Goal: Entertainment & Leisure: Browse casually

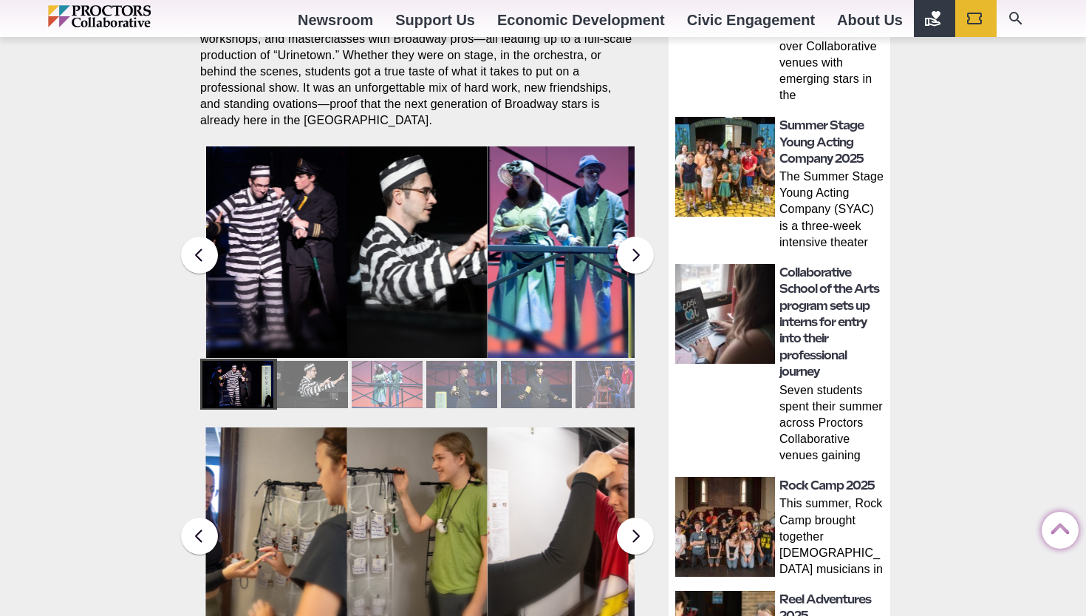
scroll to position [7, 0]
click at [381, 254] on figcaption "Students in the Collaborative School of the Arts Broadway Camp perform during a…" at bounding box center [417, 282] width 141 height 152
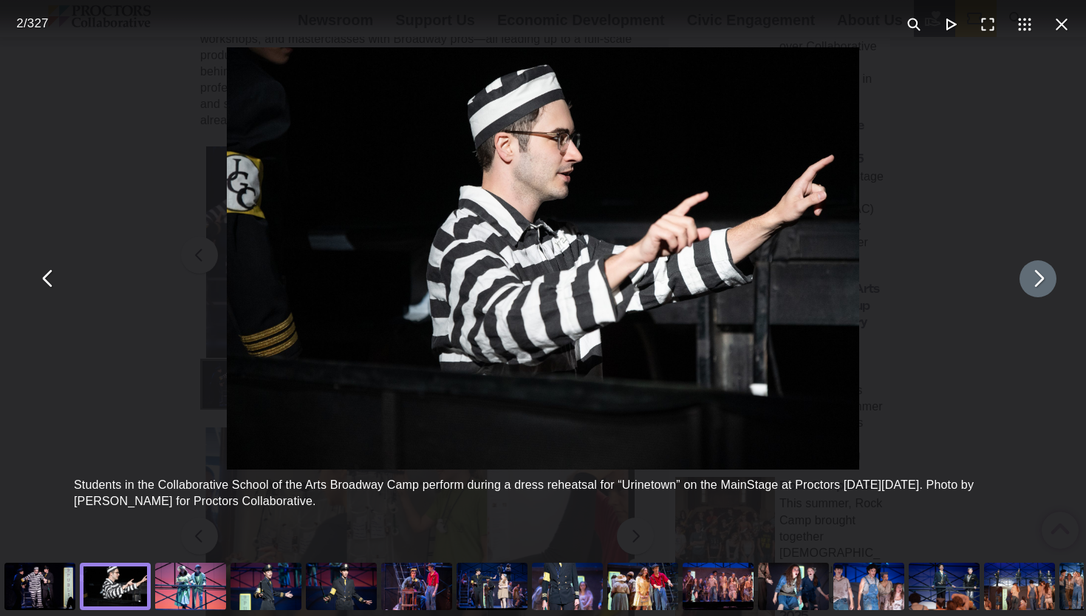
click at [1037, 280] on button "You can close this modal content with the ESC key" at bounding box center [1038, 278] width 37 height 37
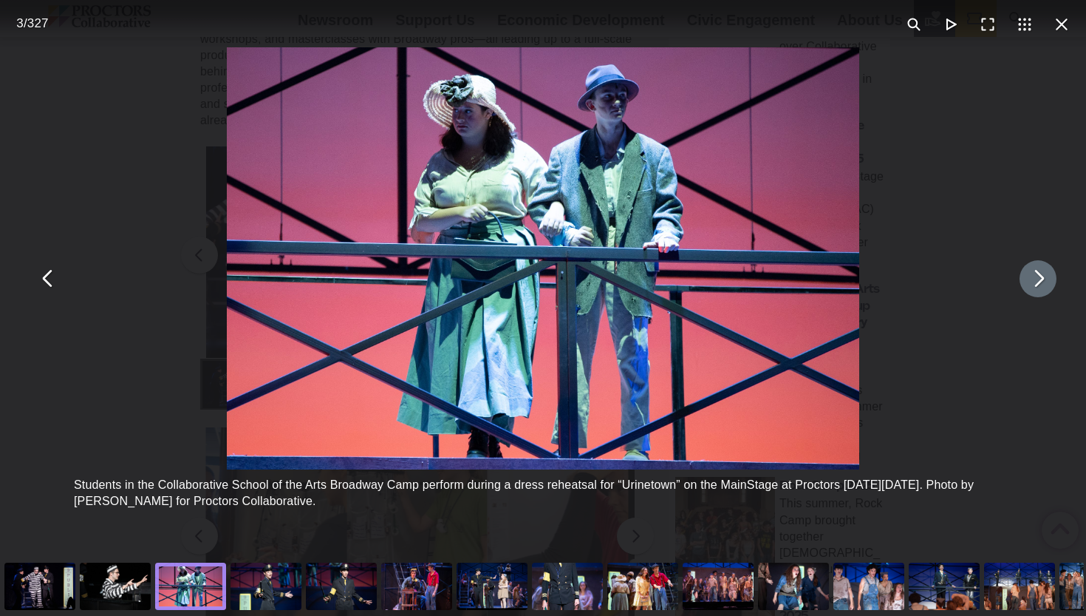
click at [1037, 280] on button "You can close this modal content with the ESC key" at bounding box center [1038, 278] width 37 height 37
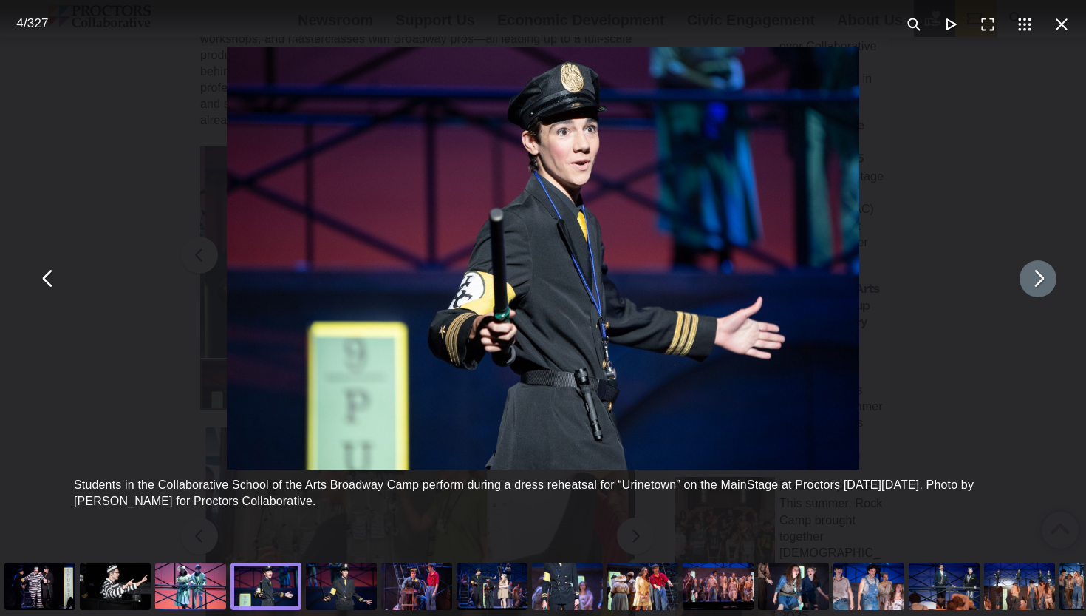
click at [1037, 280] on button "You can close this modal content with the ESC key" at bounding box center [1038, 278] width 37 height 37
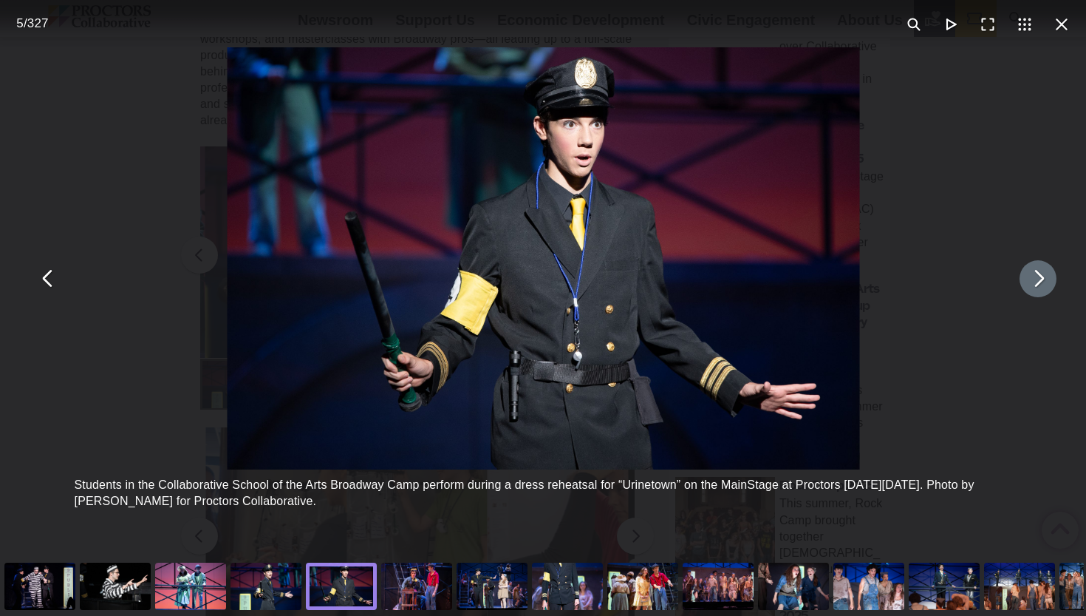
click at [1037, 280] on button "You can close this modal content with the ESC key" at bounding box center [1038, 278] width 37 height 37
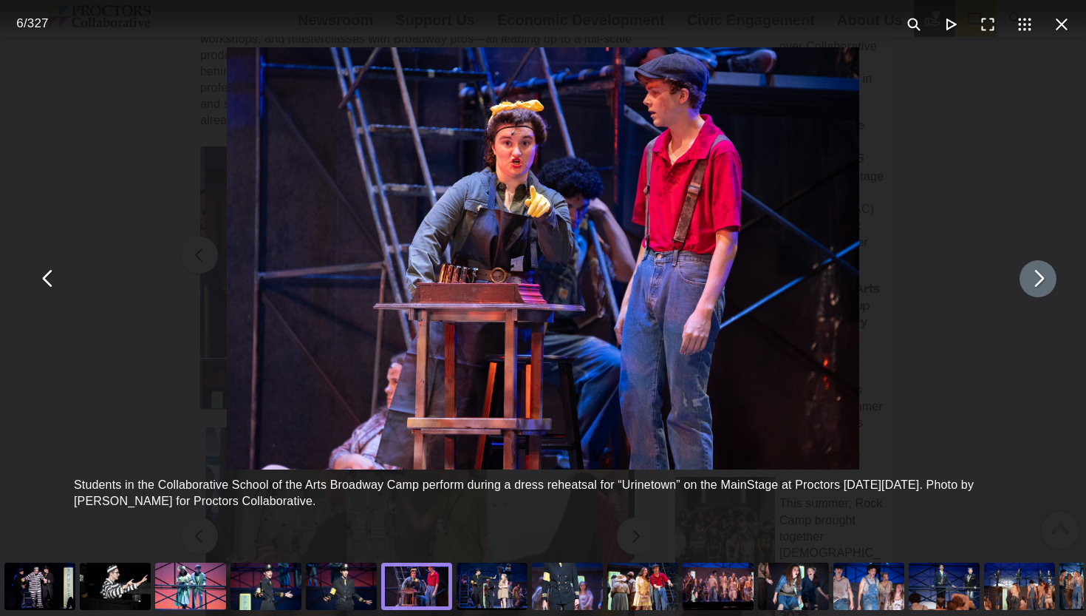
click at [1037, 280] on button "You can close this modal content with the ESC key" at bounding box center [1038, 278] width 37 height 37
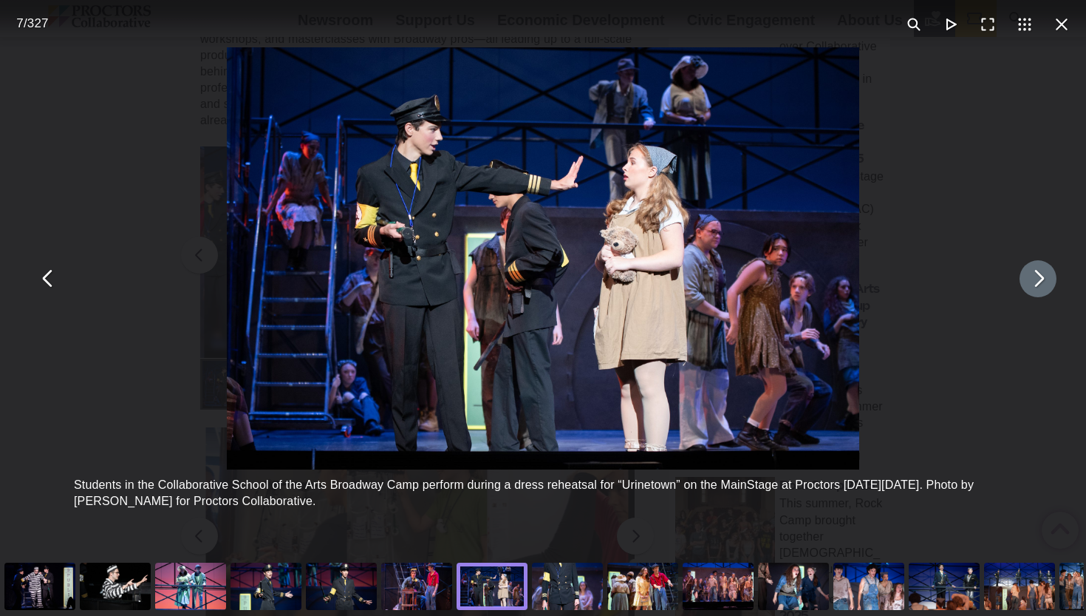
click at [1037, 280] on button "You can close this modal content with the ESC key" at bounding box center [1038, 278] width 37 height 37
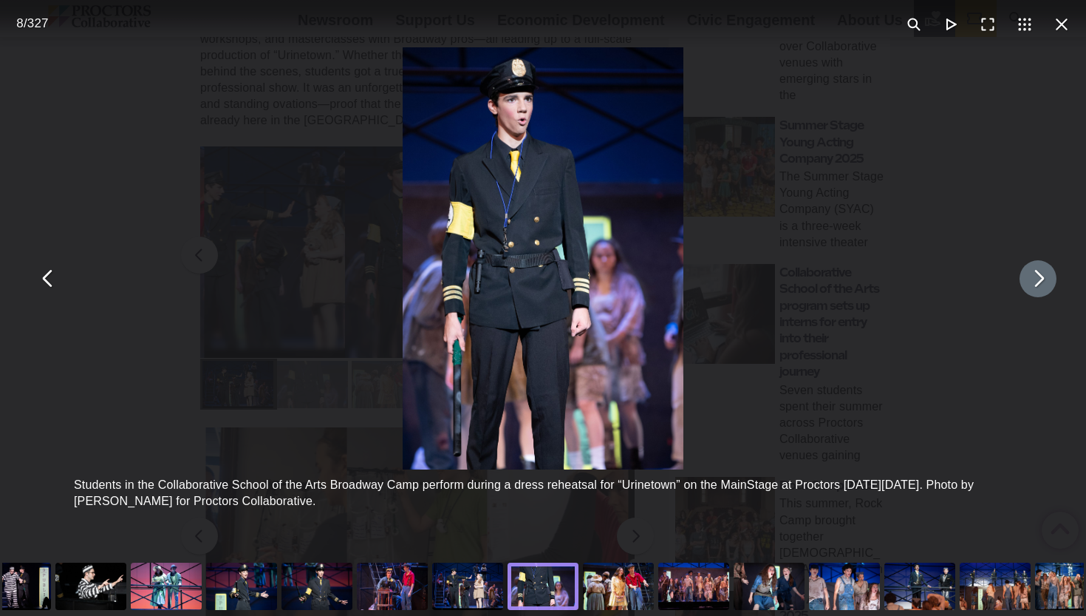
click at [1037, 280] on button "You can close this modal content with the ESC key" at bounding box center [1038, 278] width 37 height 37
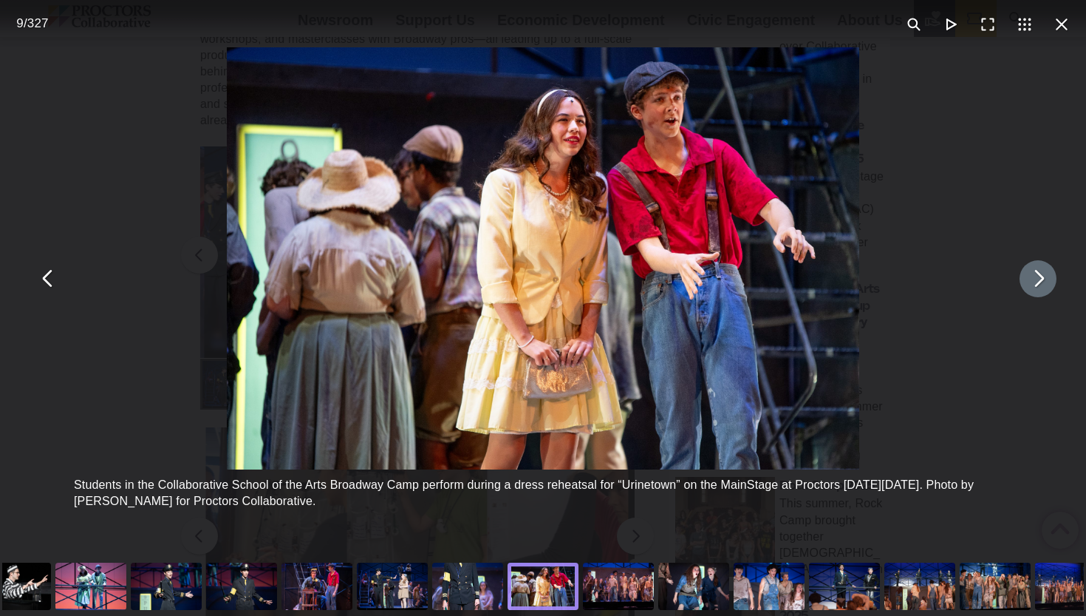
click at [1037, 280] on button "You can close this modal content with the ESC key" at bounding box center [1038, 278] width 37 height 37
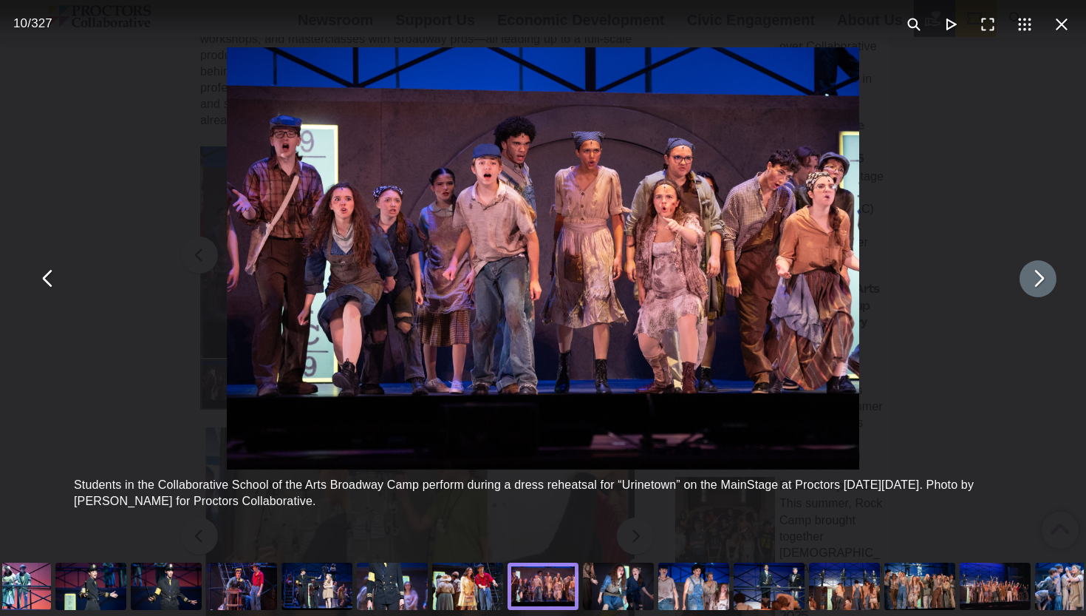
click at [1037, 280] on button "You can close this modal content with the ESC key" at bounding box center [1038, 278] width 37 height 37
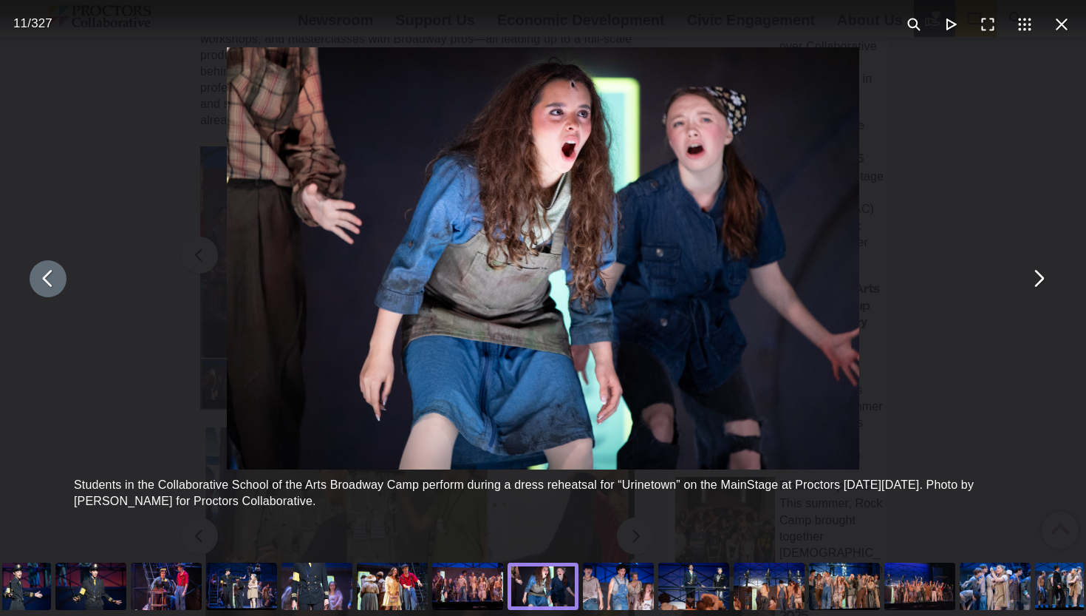
click at [50, 282] on button "You can close this modal content with the ESC key" at bounding box center [48, 278] width 37 height 37
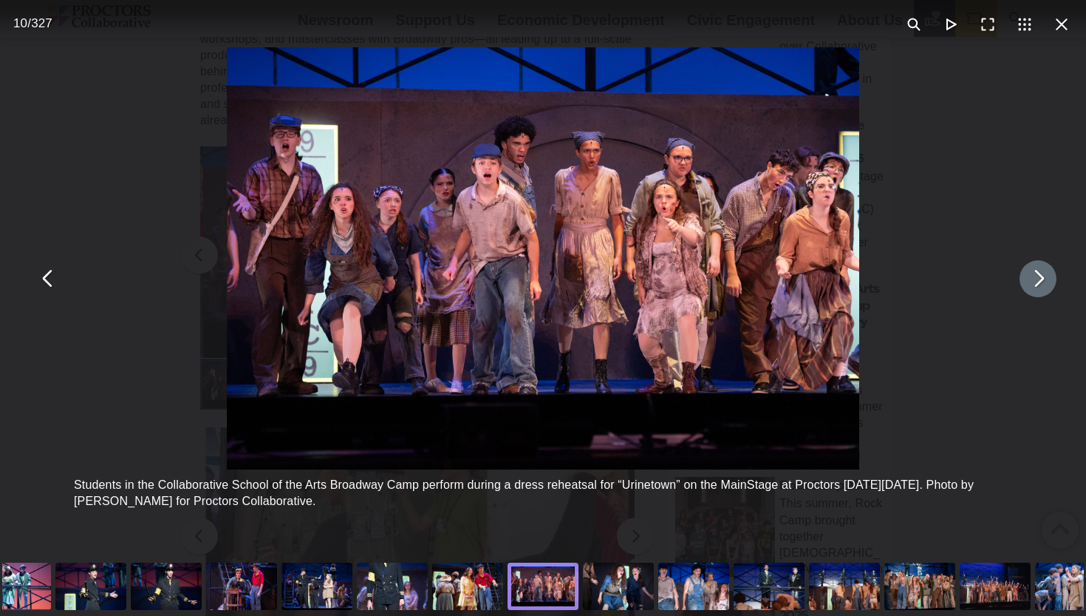
click at [1044, 279] on button "You can close this modal content with the ESC key" at bounding box center [1038, 278] width 37 height 37
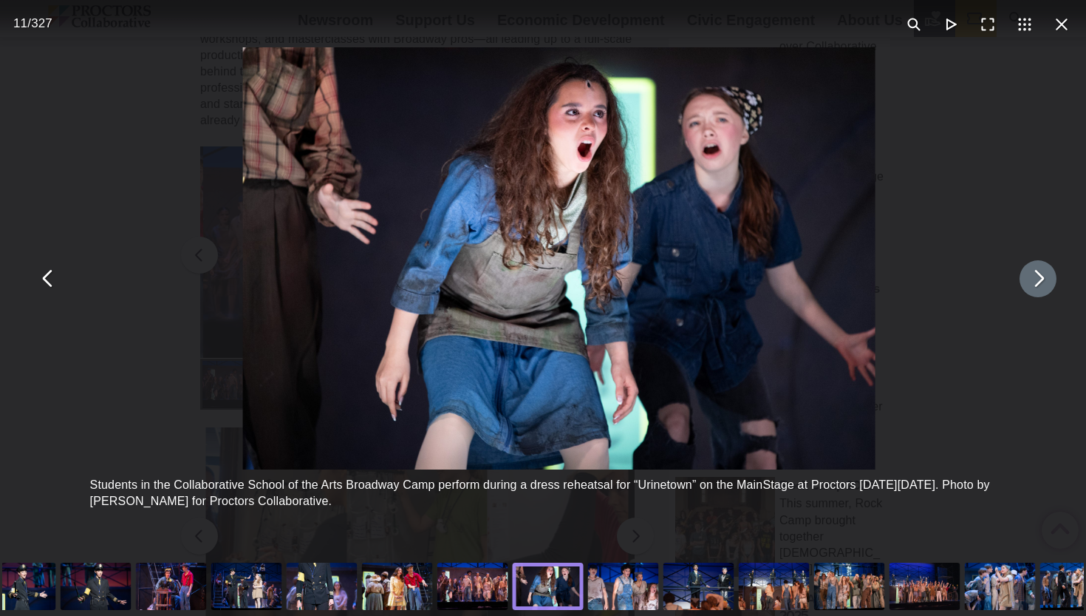
click at [1044, 279] on button "You can close this modal content with the ESC key" at bounding box center [1038, 278] width 37 height 37
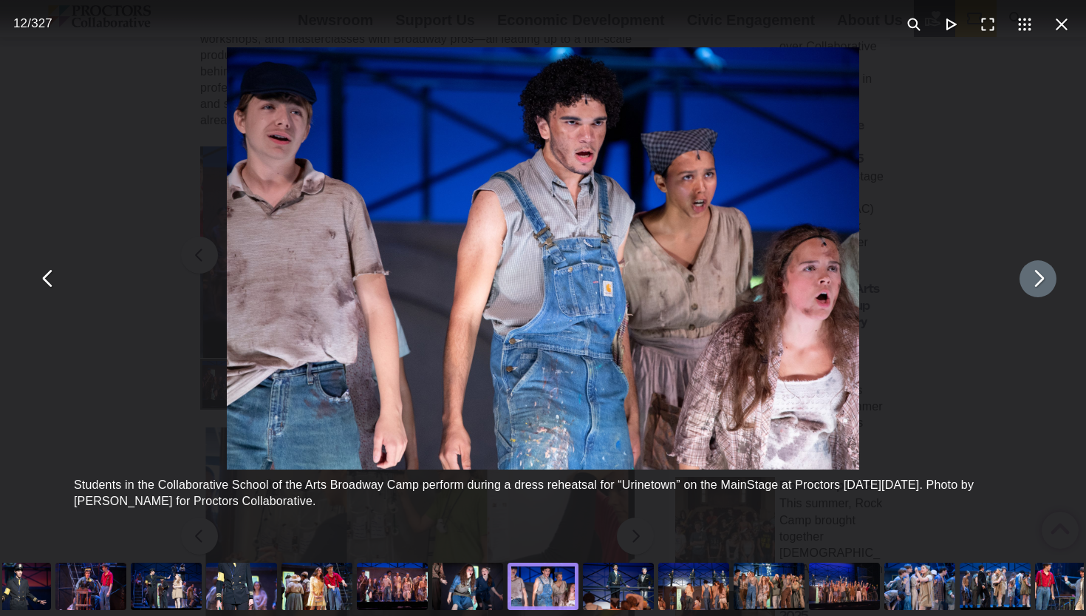
click at [1044, 279] on button "You can close this modal content with the ESC key" at bounding box center [1038, 278] width 37 height 37
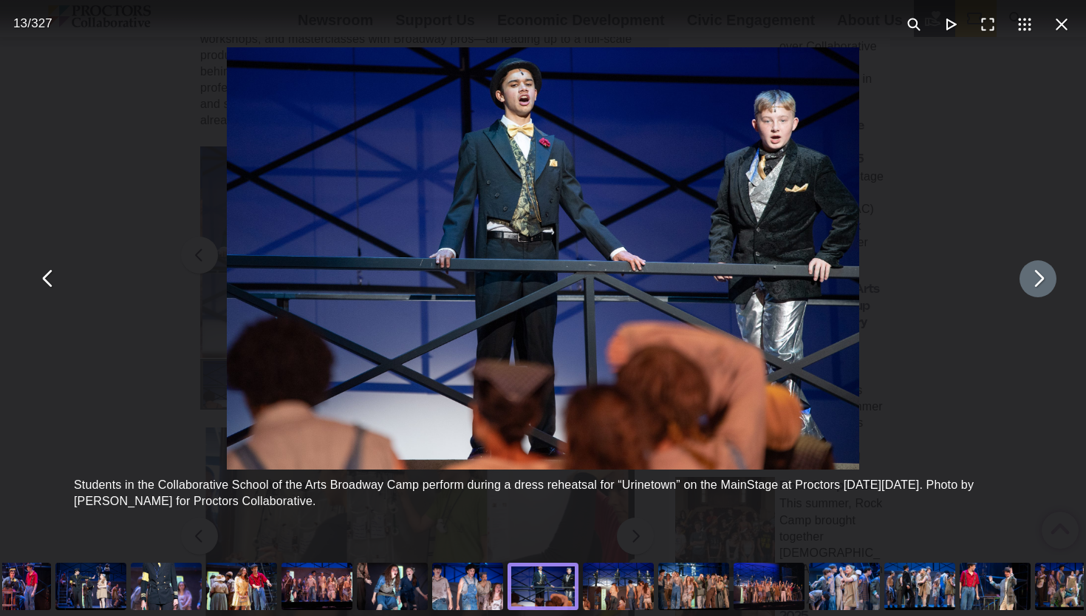
click at [1044, 279] on button "You can close this modal content with the ESC key" at bounding box center [1038, 278] width 37 height 37
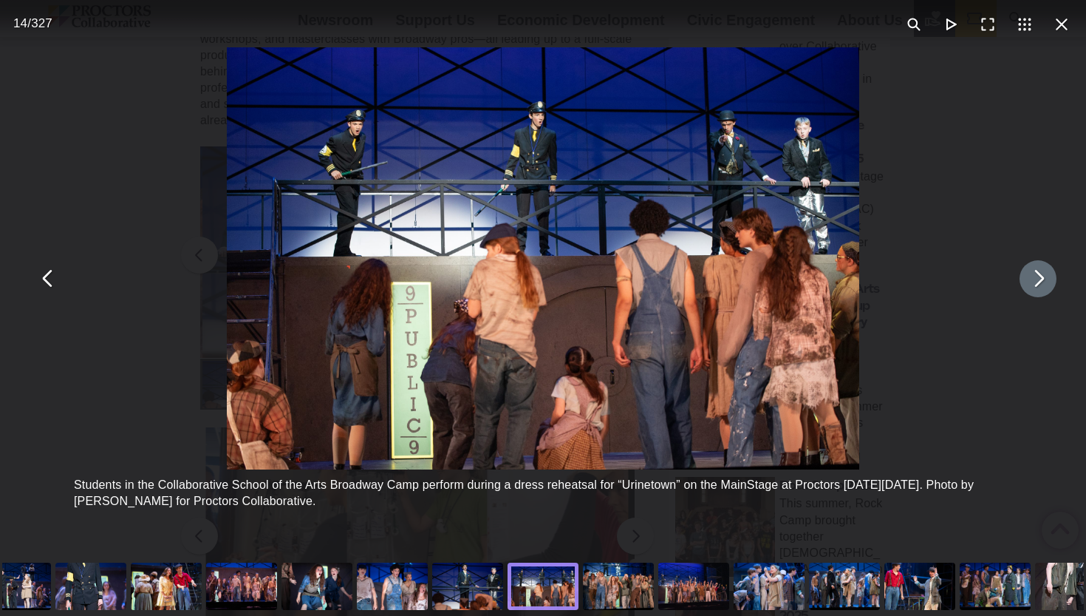
click at [1044, 279] on button "You can close this modal content with the ESC key" at bounding box center [1038, 278] width 37 height 37
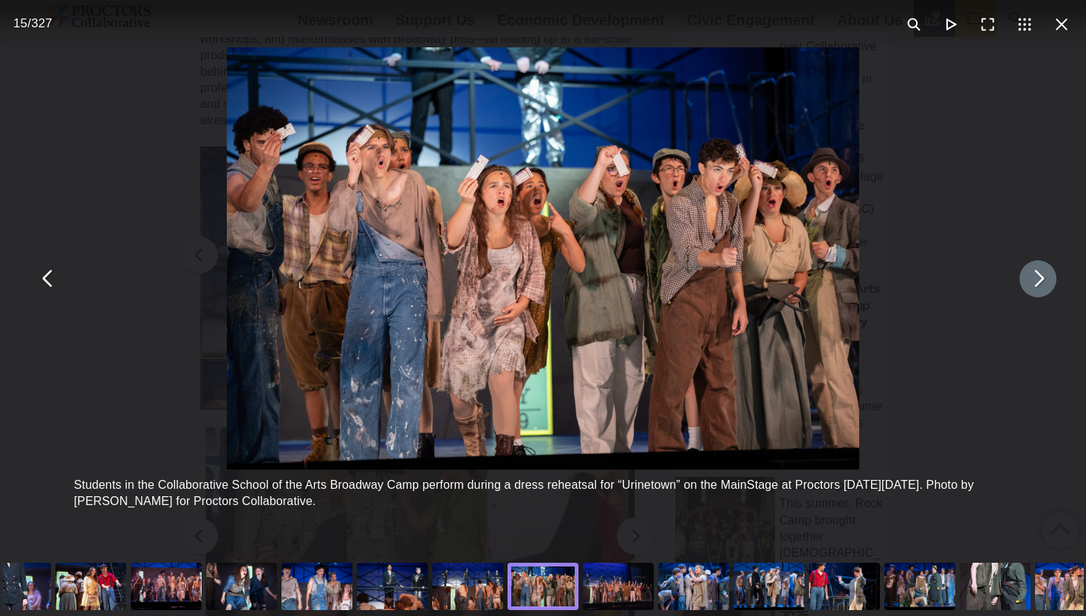
click at [1044, 279] on button "You can close this modal content with the ESC key" at bounding box center [1038, 278] width 37 height 37
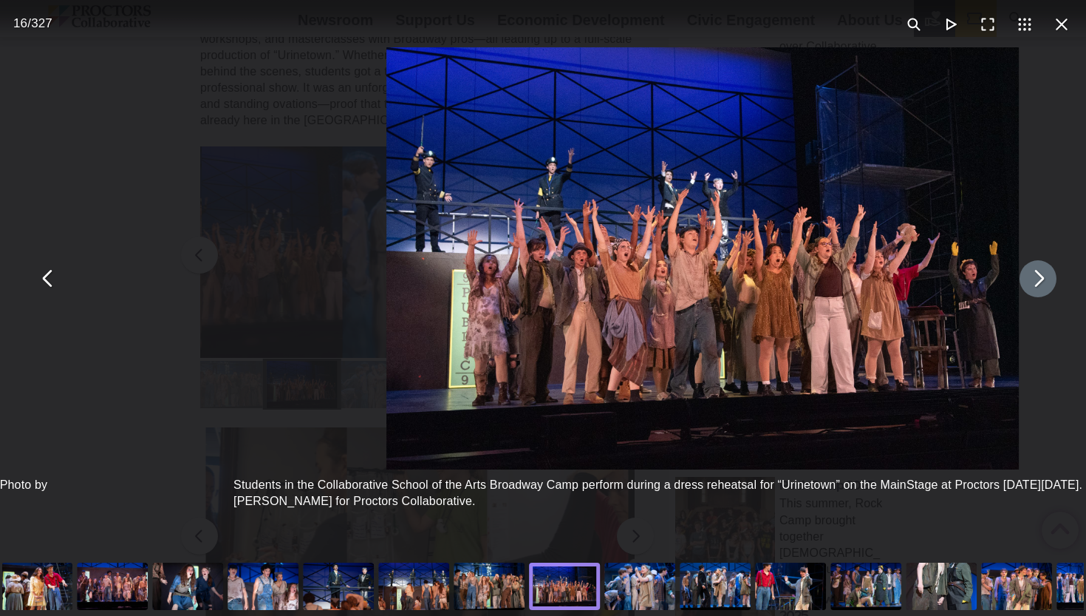
click at [1044, 279] on button "You can close this modal content with the ESC key" at bounding box center [1038, 278] width 37 height 37
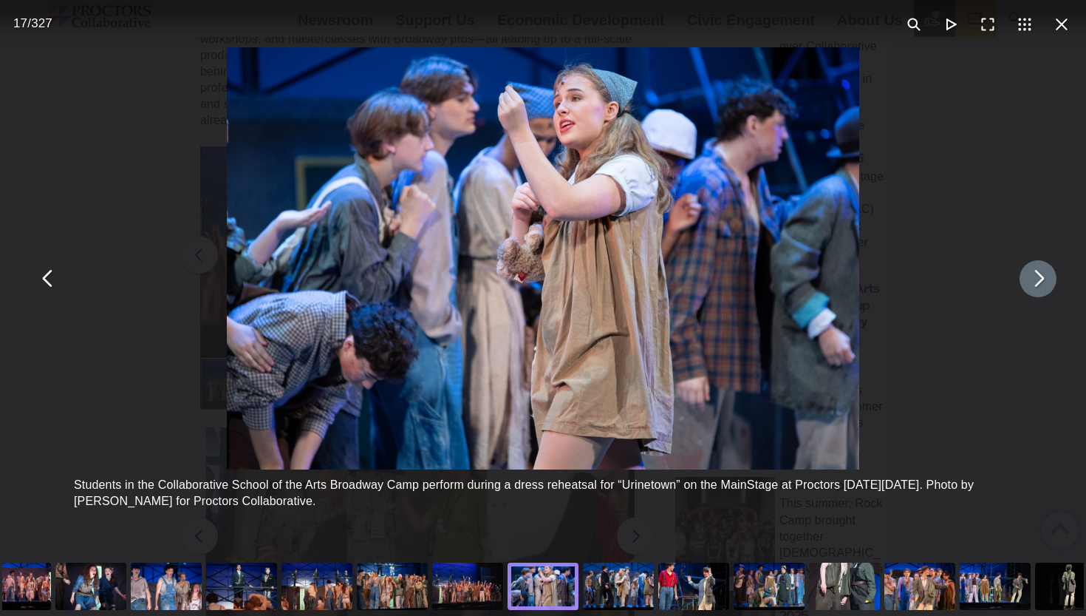
click at [1044, 279] on button "You can close this modal content with the ESC key" at bounding box center [1038, 278] width 37 height 37
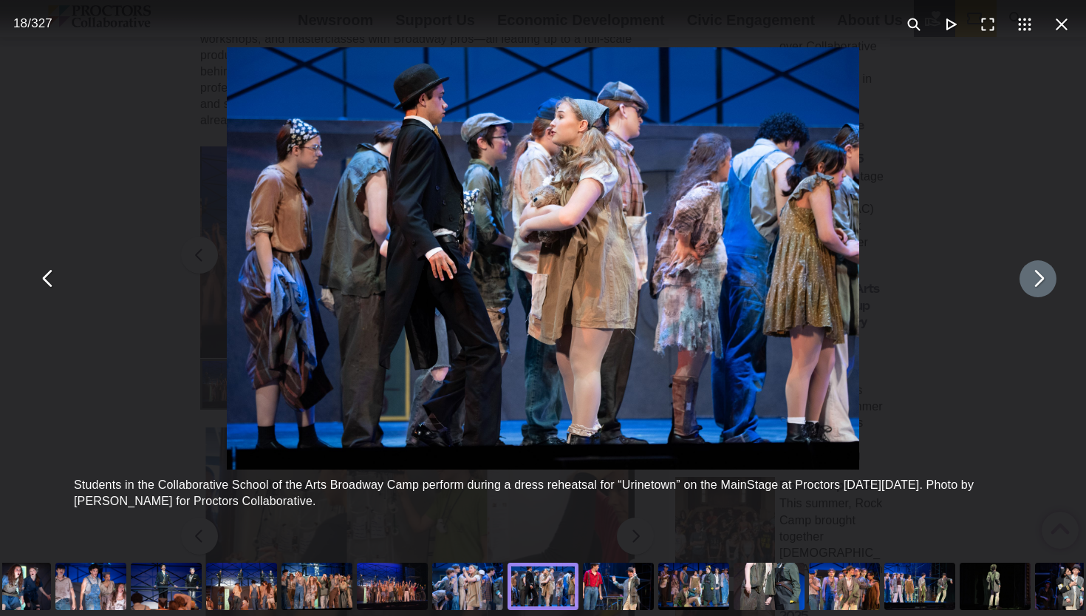
click at [1044, 279] on button "You can close this modal content with the ESC key" at bounding box center [1038, 278] width 37 height 37
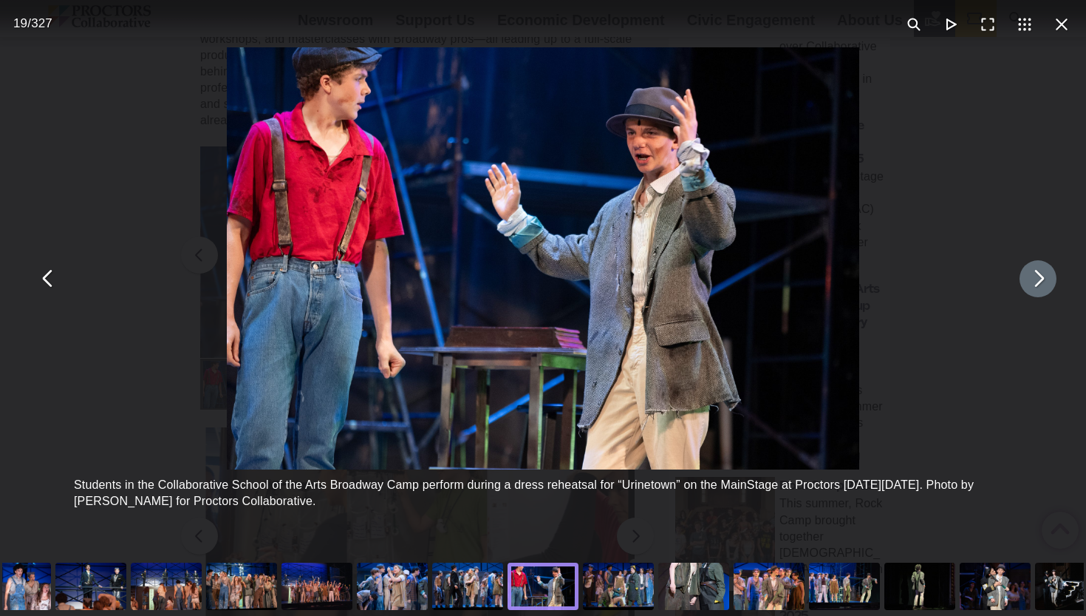
click at [1044, 279] on button "You can close this modal content with the ESC key" at bounding box center [1038, 278] width 37 height 37
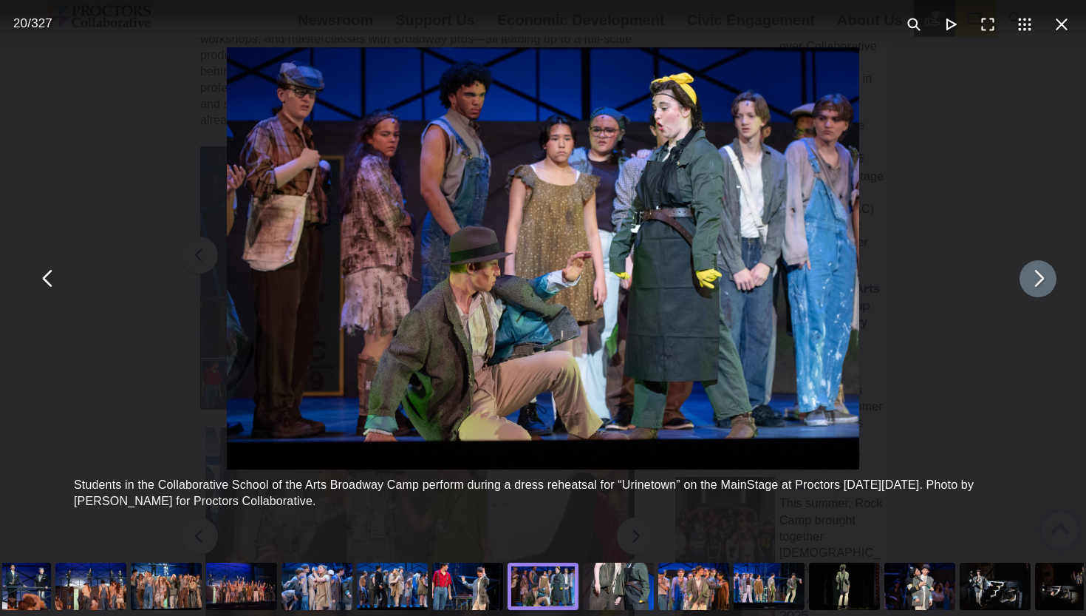
click at [1044, 279] on button "You can close this modal content with the ESC key" at bounding box center [1038, 278] width 37 height 37
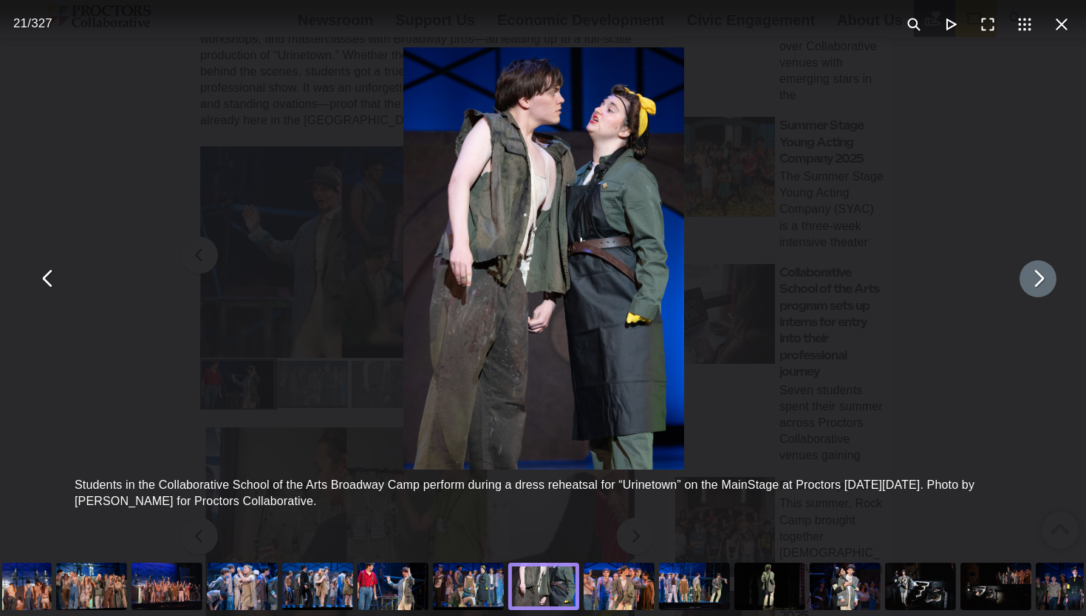
click at [1044, 279] on button "You can close this modal content with the ESC key" at bounding box center [1038, 278] width 37 height 37
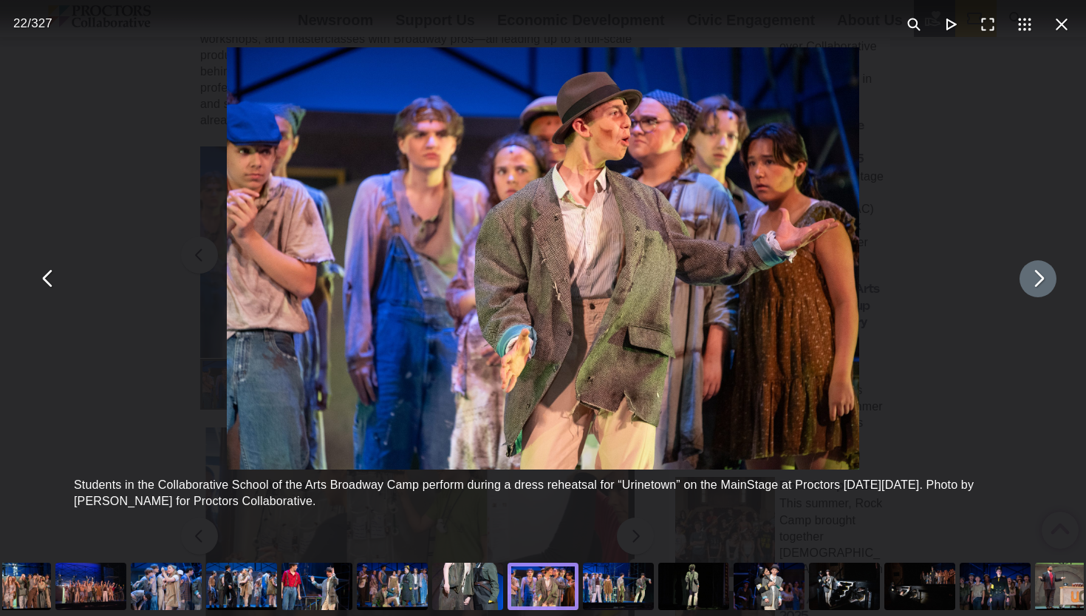
click at [1044, 279] on button "You can close this modal content with the ESC key" at bounding box center [1038, 278] width 37 height 37
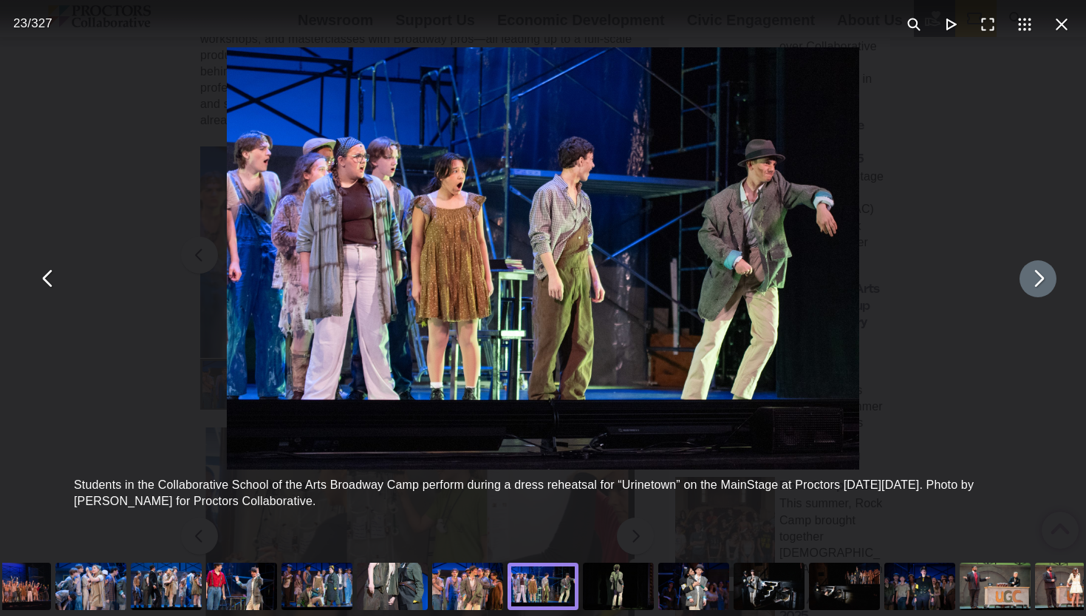
click at [1044, 279] on button "You can close this modal content with the ESC key" at bounding box center [1038, 278] width 37 height 37
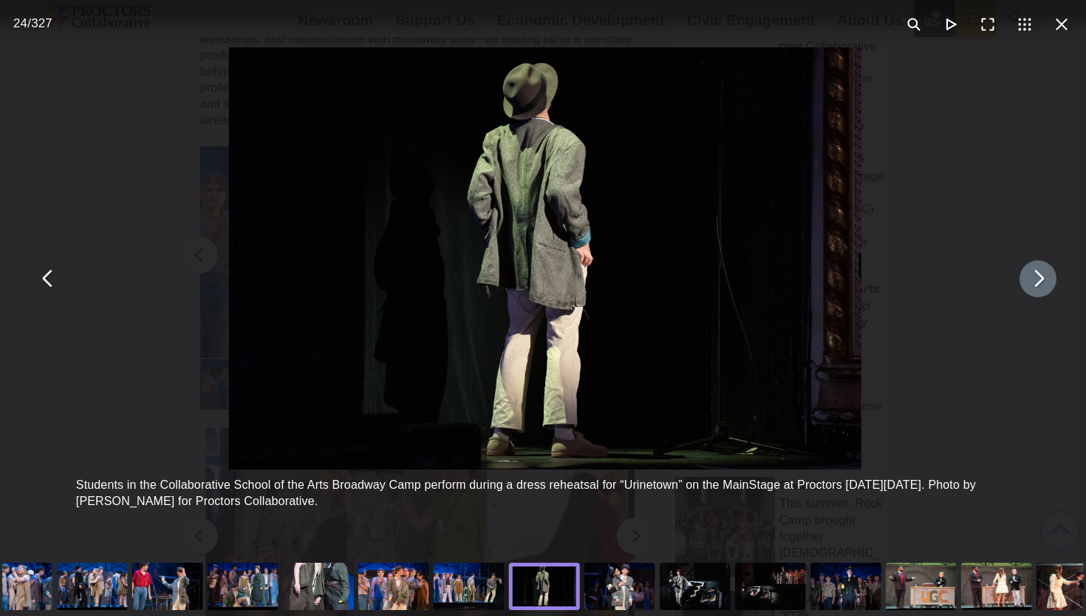
click at [1044, 279] on button "You can close this modal content with the ESC key" at bounding box center [1038, 278] width 37 height 37
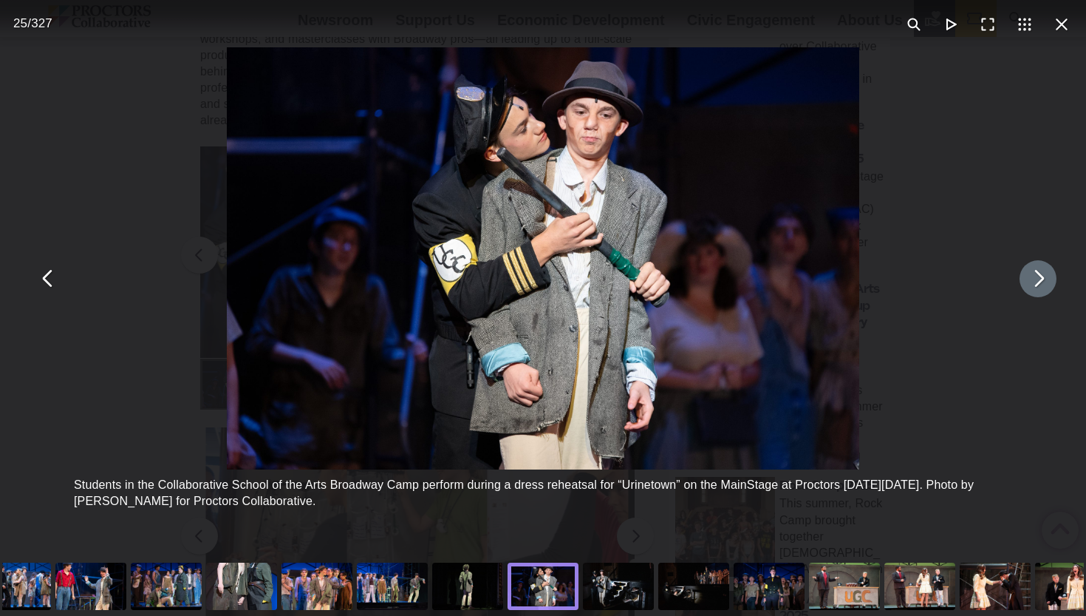
click at [1044, 279] on button "You can close this modal content with the ESC key" at bounding box center [1038, 278] width 37 height 37
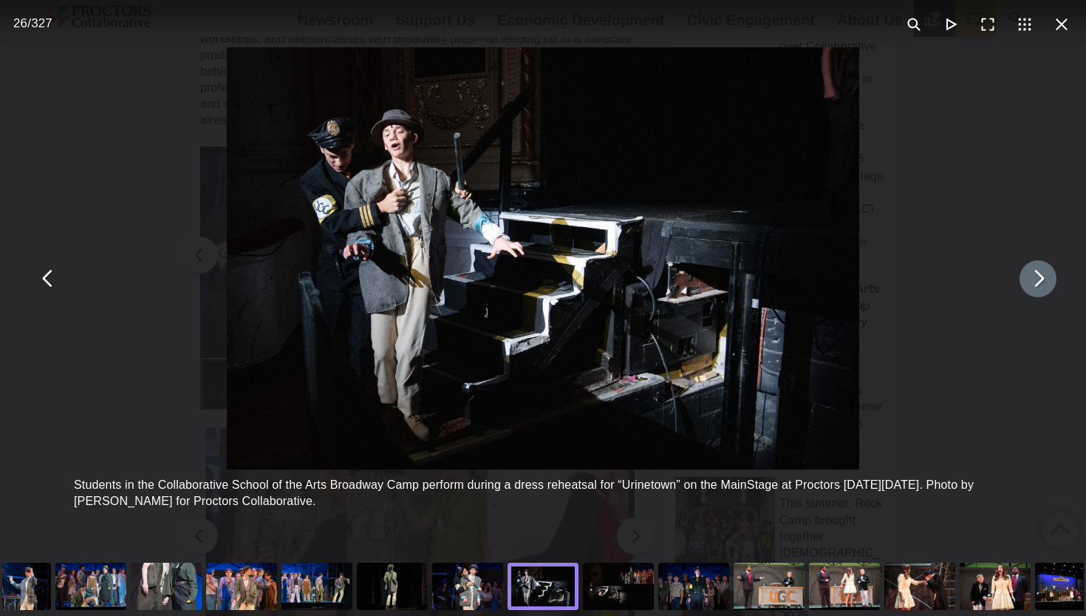
click at [1044, 279] on button "You can close this modal content with the ESC key" at bounding box center [1038, 278] width 37 height 37
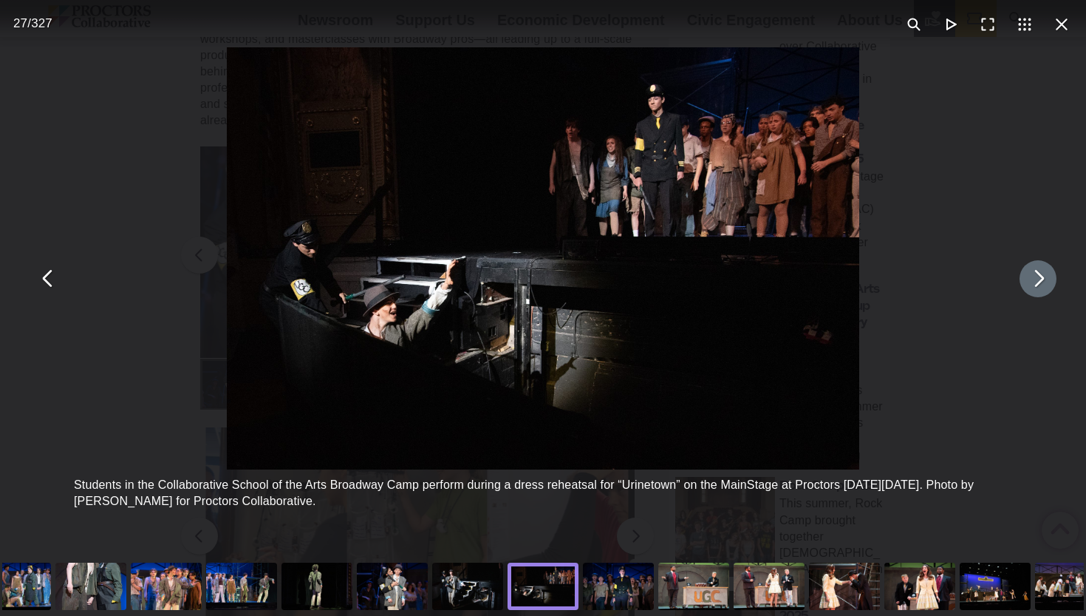
click at [1044, 279] on button "You can close this modal content with the ESC key" at bounding box center [1038, 278] width 37 height 37
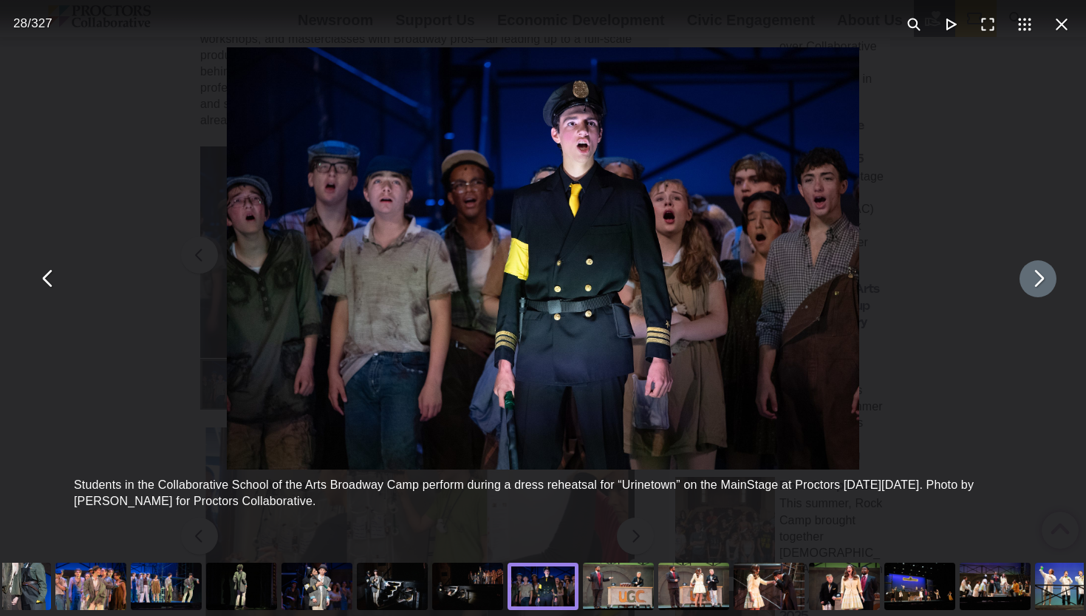
click at [1044, 279] on button "You can close this modal content with the ESC key" at bounding box center [1038, 278] width 37 height 37
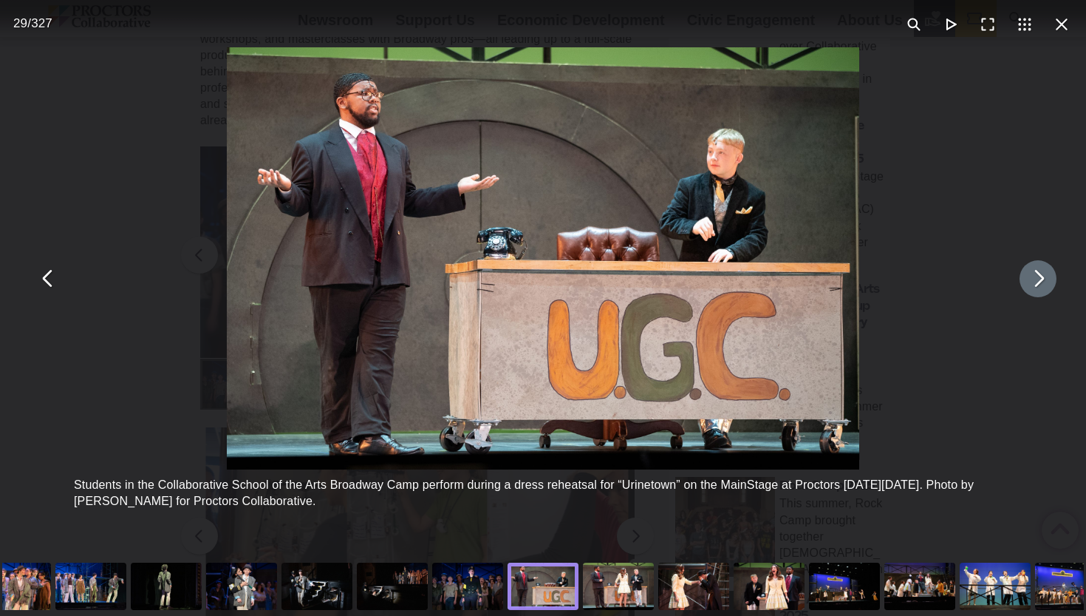
click at [1030, 285] on button "You can close this modal content with the ESC key" at bounding box center [1038, 278] width 37 height 37
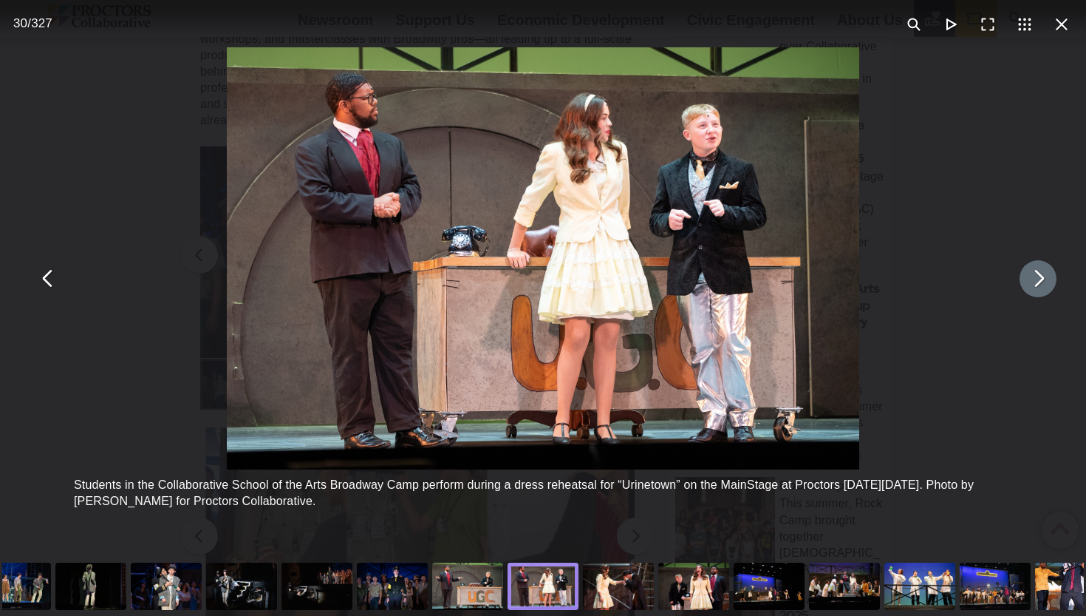
click at [1030, 285] on button "You can close this modal content with the ESC key" at bounding box center [1038, 278] width 37 height 37
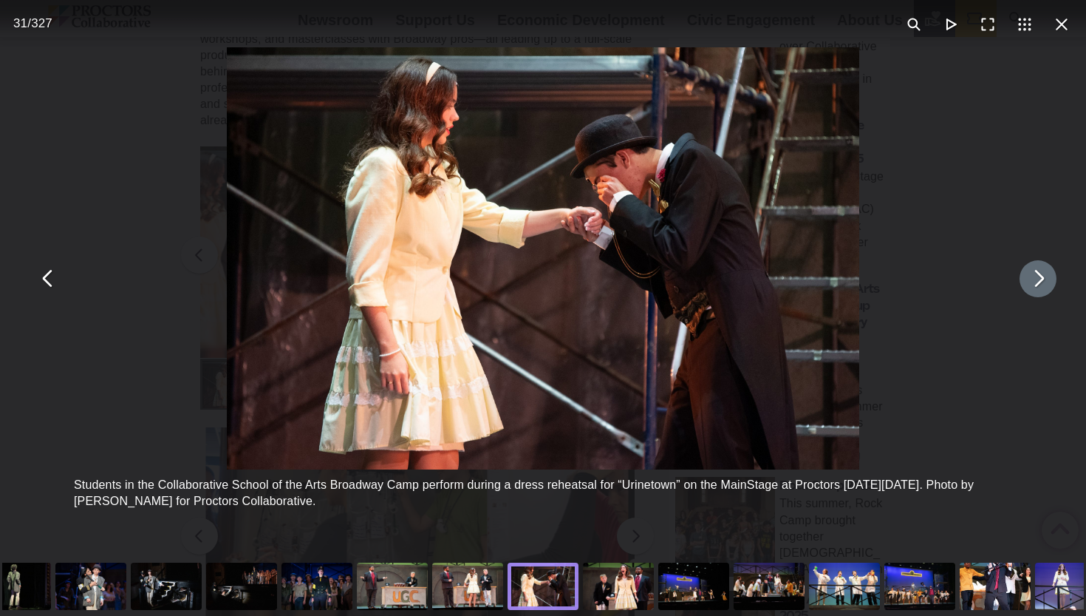
click at [1030, 285] on button "You can close this modal content with the ESC key" at bounding box center [1038, 278] width 37 height 37
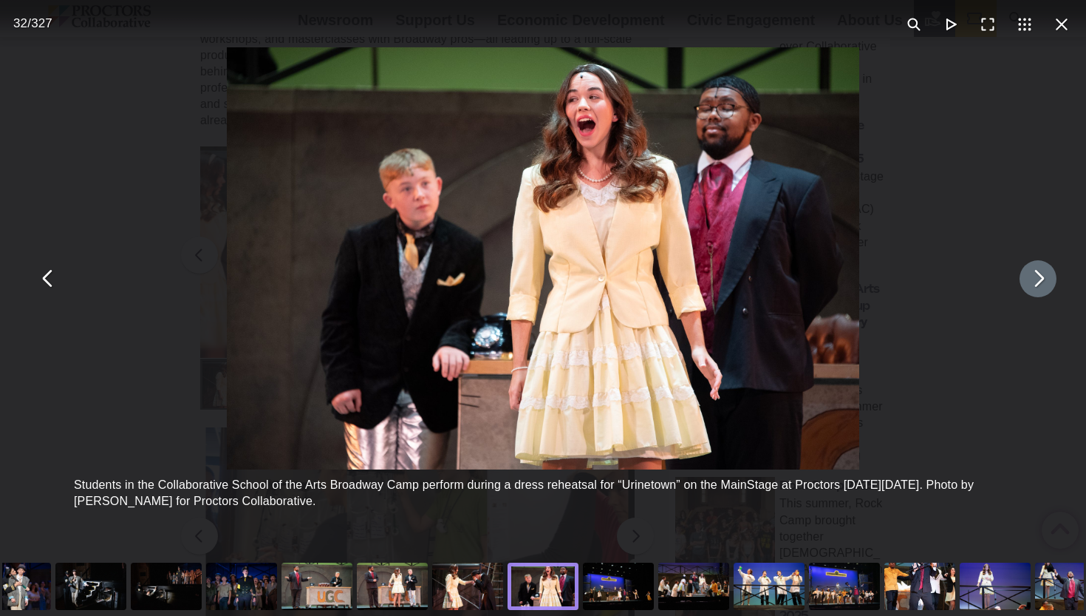
click at [1030, 285] on button "You can close this modal content with the ESC key" at bounding box center [1038, 278] width 37 height 37
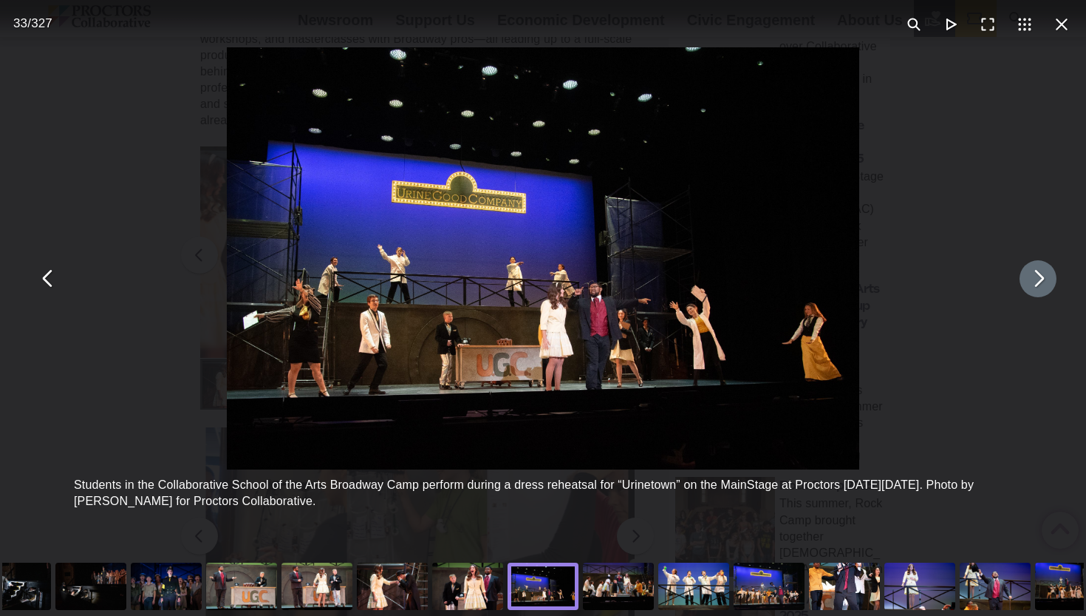
click at [1030, 285] on button "You can close this modal content with the ESC key" at bounding box center [1038, 278] width 37 height 37
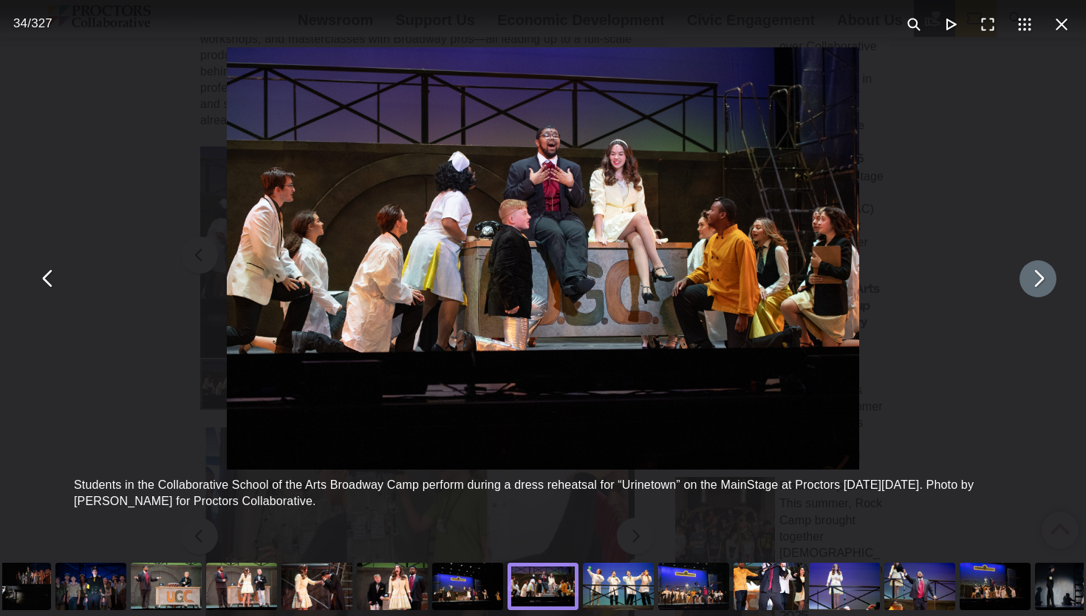
click at [1030, 285] on button "You can close this modal content with the ESC key" at bounding box center [1038, 278] width 37 height 37
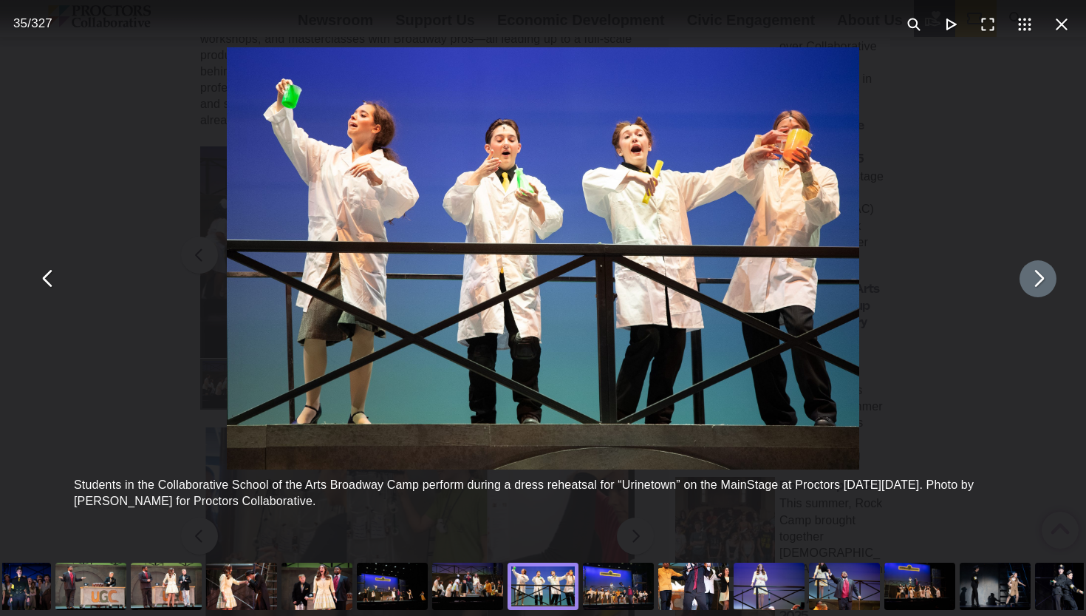
click at [1030, 285] on button "You can close this modal content with the ESC key" at bounding box center [1038, 278] width 37 height 37
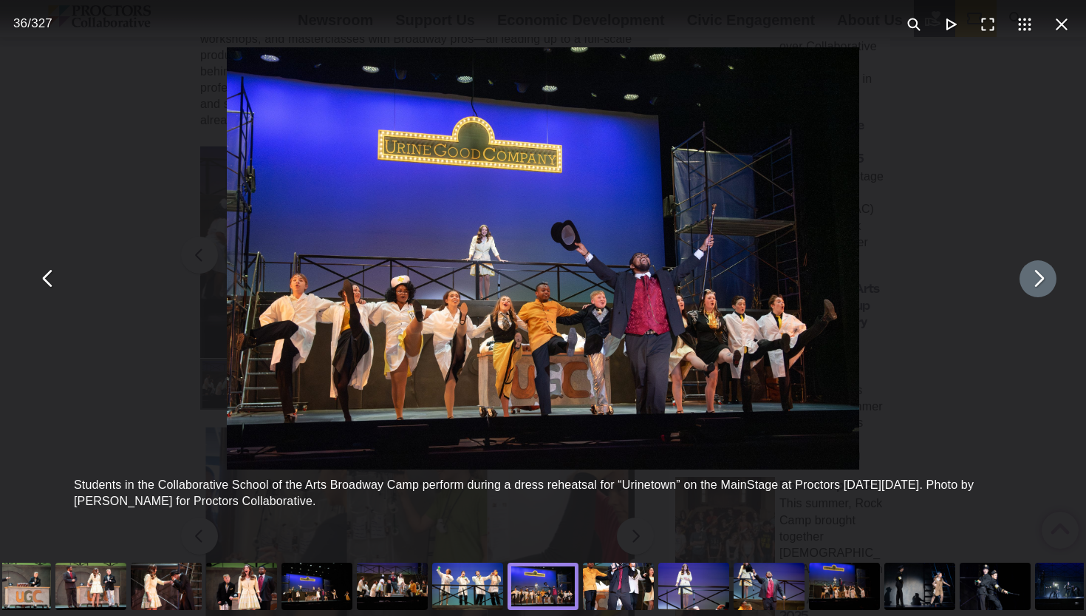
click at [1030, 285] on button "You can close this modal content with the ESC key" at bounding box center [1038, 278] width 37 height 37
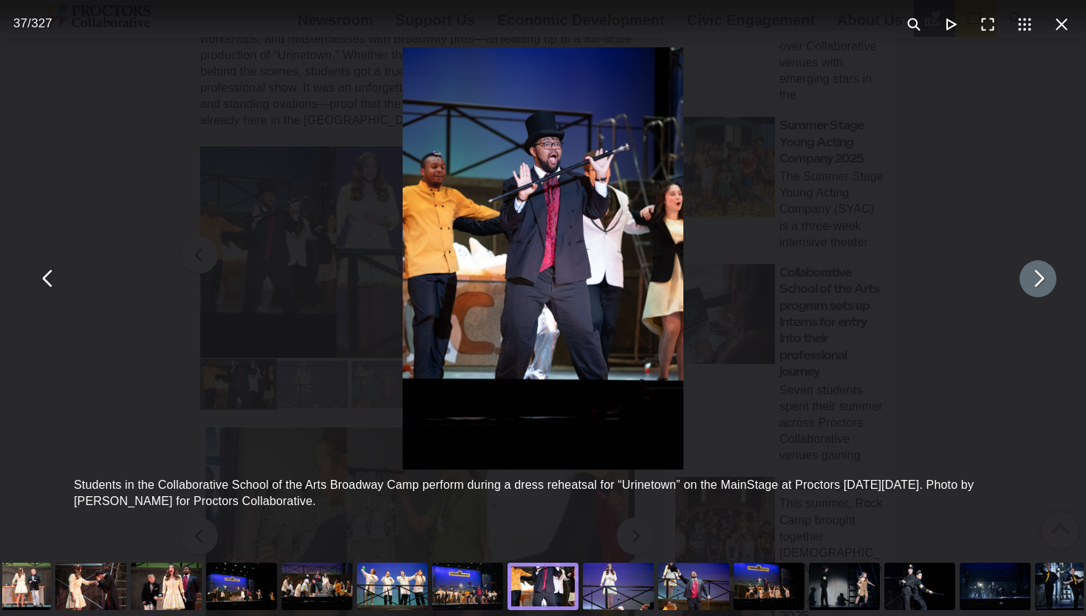
click at [1030, 285] on button "You can close this modal content with the ESC key" at bounding box center [1038, 278] width 37 height 37
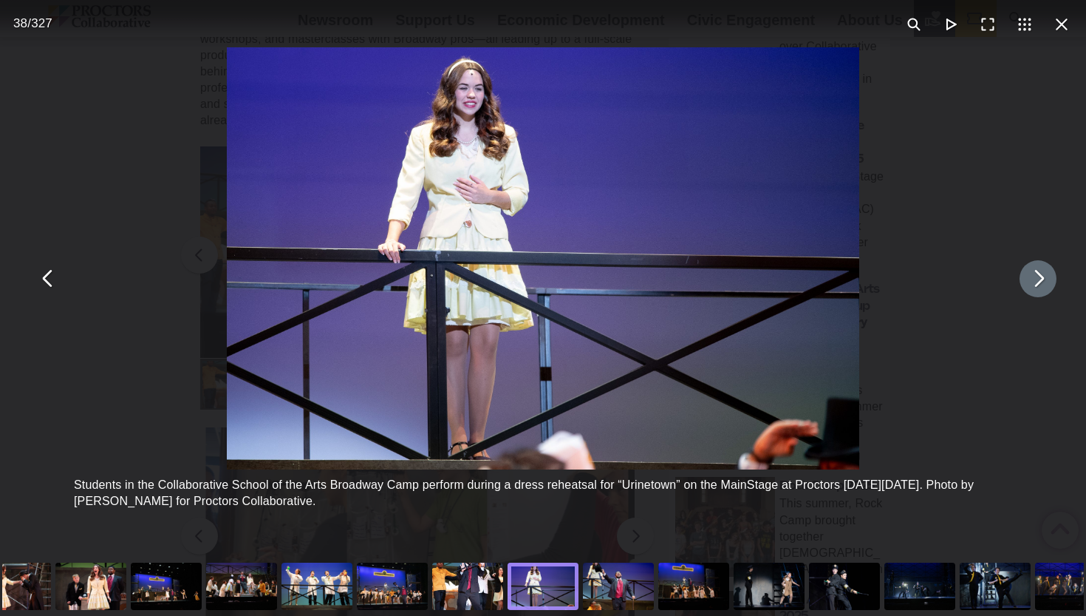
click at [1030, 285] on button "You can close this modal content with the ESC key" at bounding box center [1038, 278] width 37 height 37
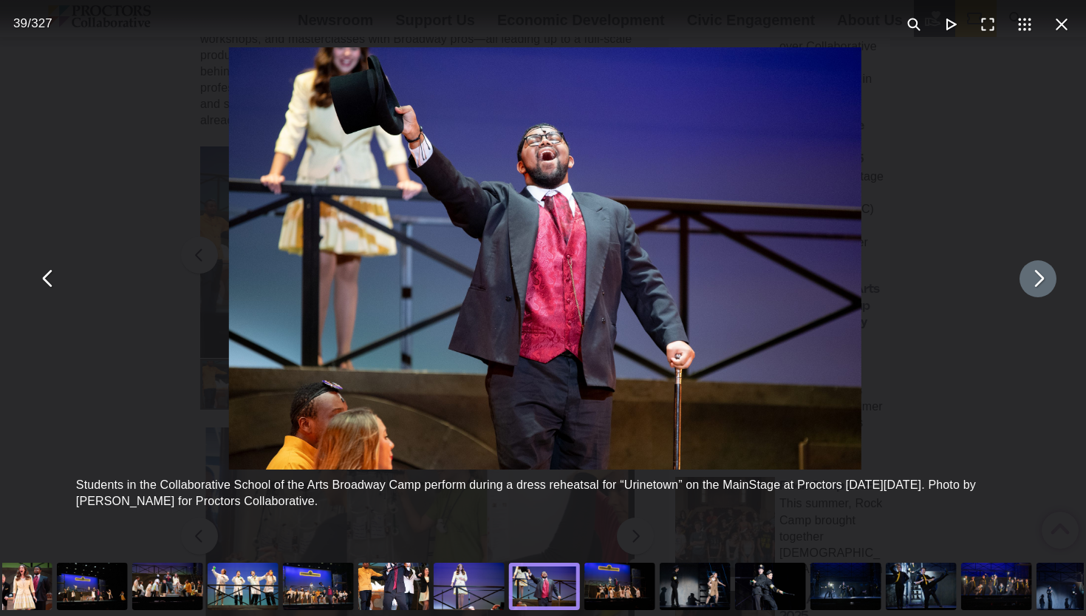
click at [1030, 285] on button "You can close this modal content with the ESC key" at bounding box center [1038, 278] width 37 height 37
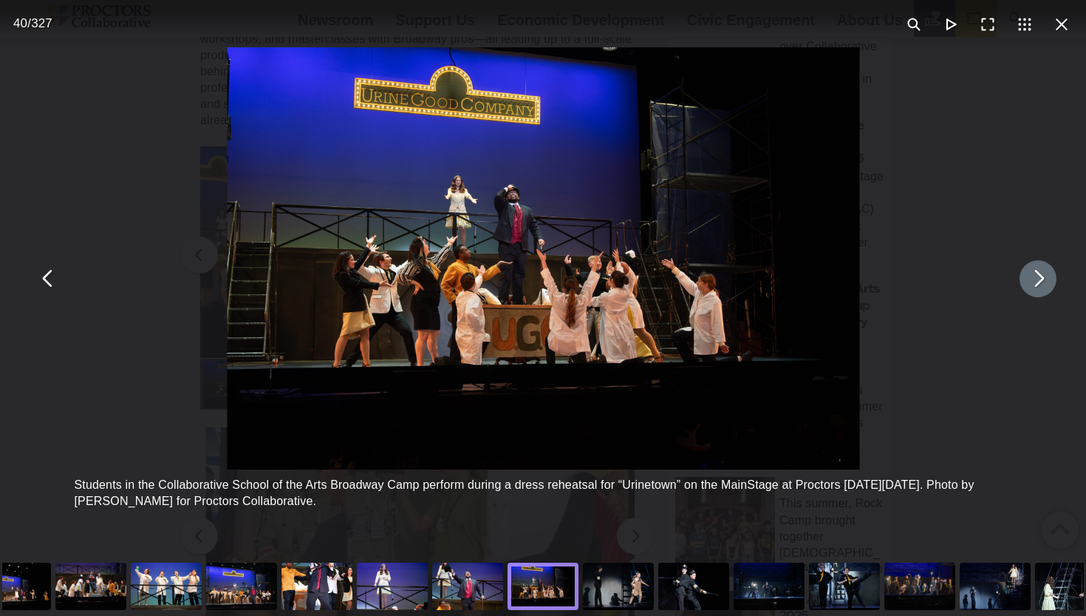
click at [1030, 285] on button "You can close this modal content with the ESC key" at bounding box center [1038, 278] width 37 height 37
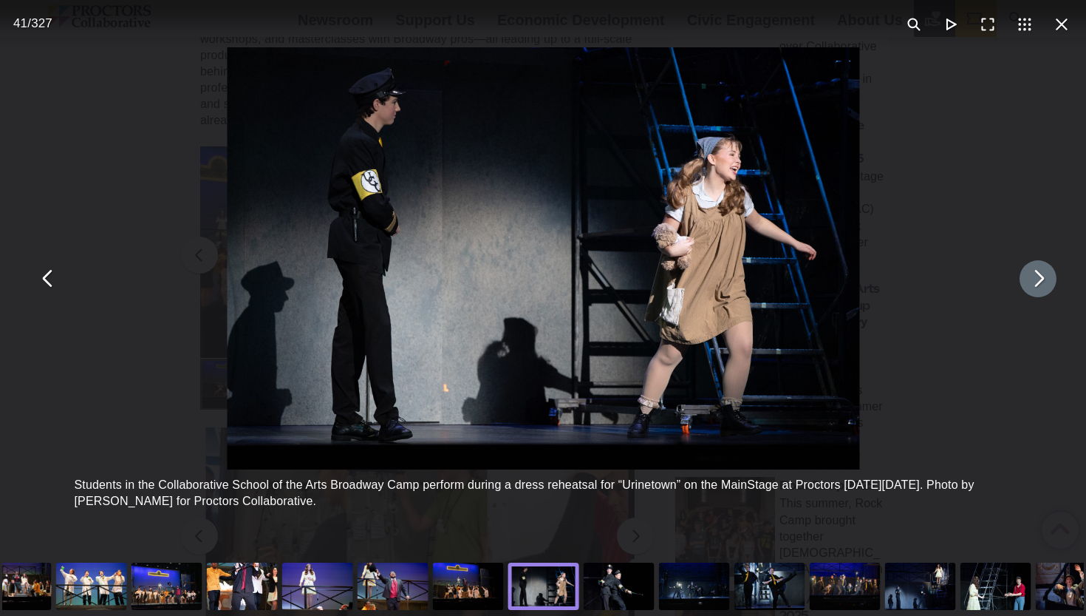
click at [1030, 285] on button "You can close this modal content with the ESC key" at bounding box center [1038, 278] width 37 height 37
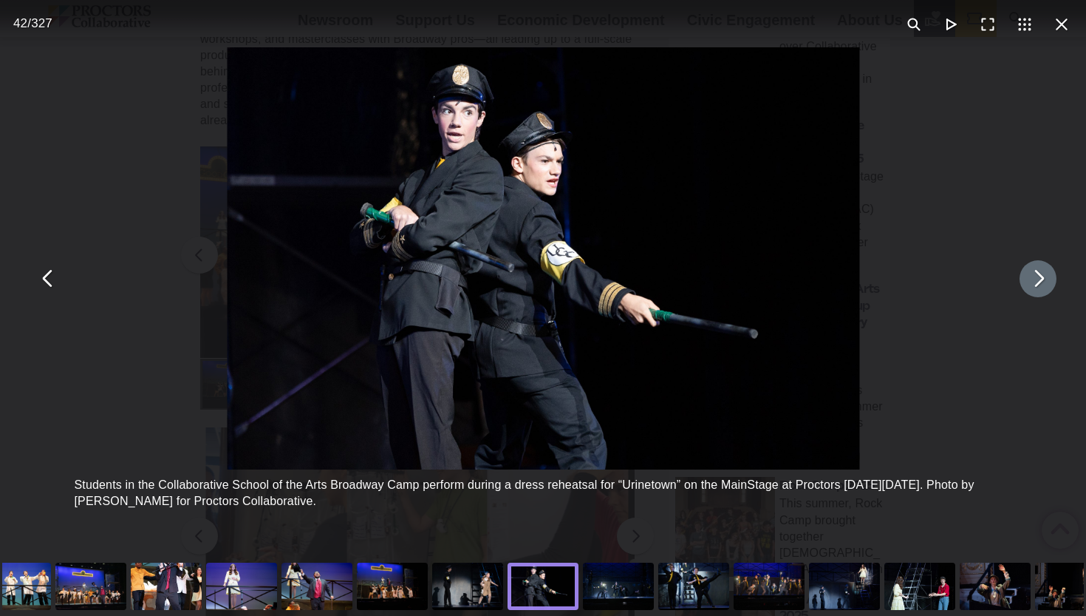
click at [1030, 285] on button "You can close this modal content with the ESC key" at bounding box center [1038, 278] width 37 height 37
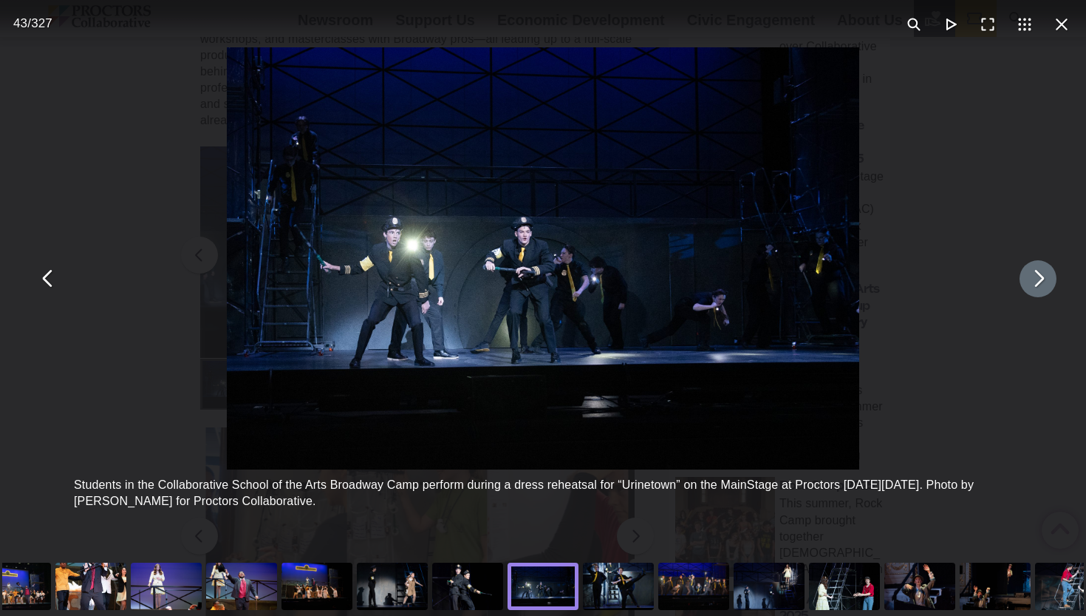
click at [1030, 285] on button "You can close this modal content with the ESC key" at bounding box center [1038, 278] width 37 height 37
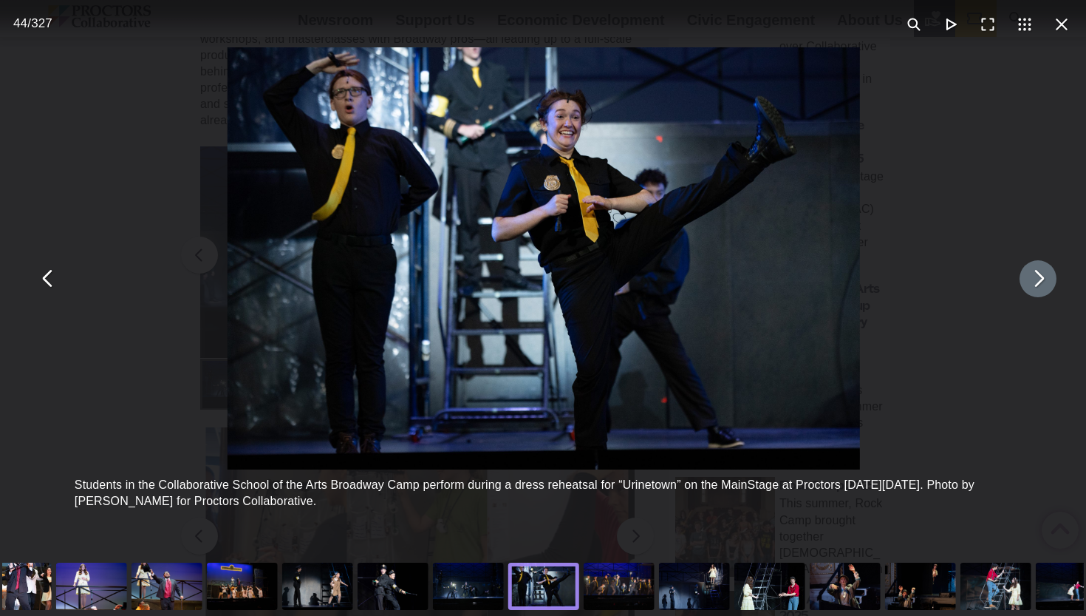
click at [1030, 285] on button "You can close this modal content with the ESC key" at bounding box center [1038, 278] width 37 height 37
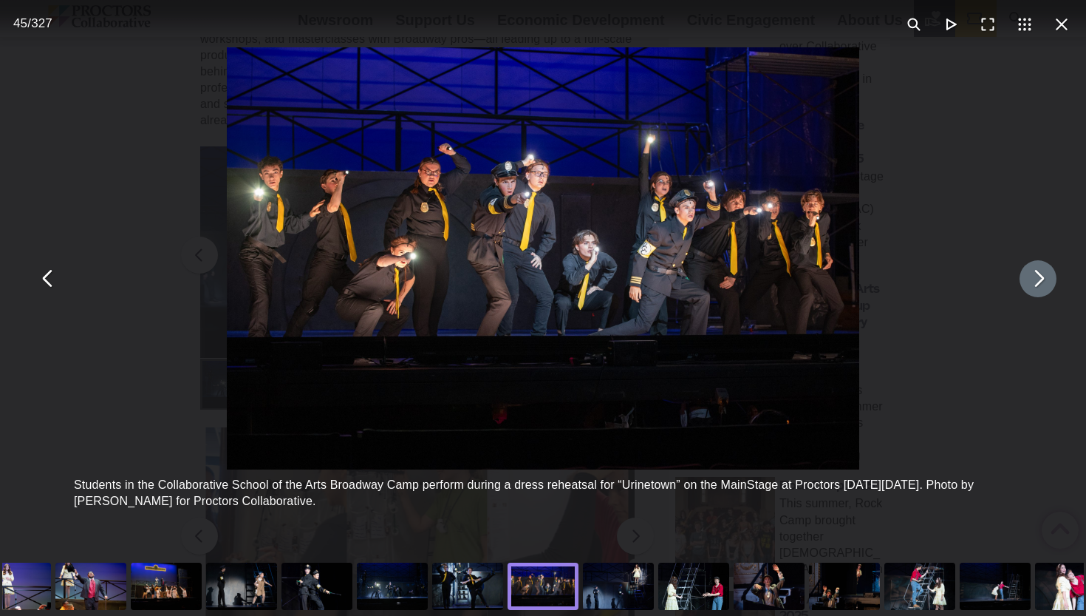
click at [1030, 285] on button "You can close this modal content with the ESC key" at bounding box center [1038, 278] width 37 height 37
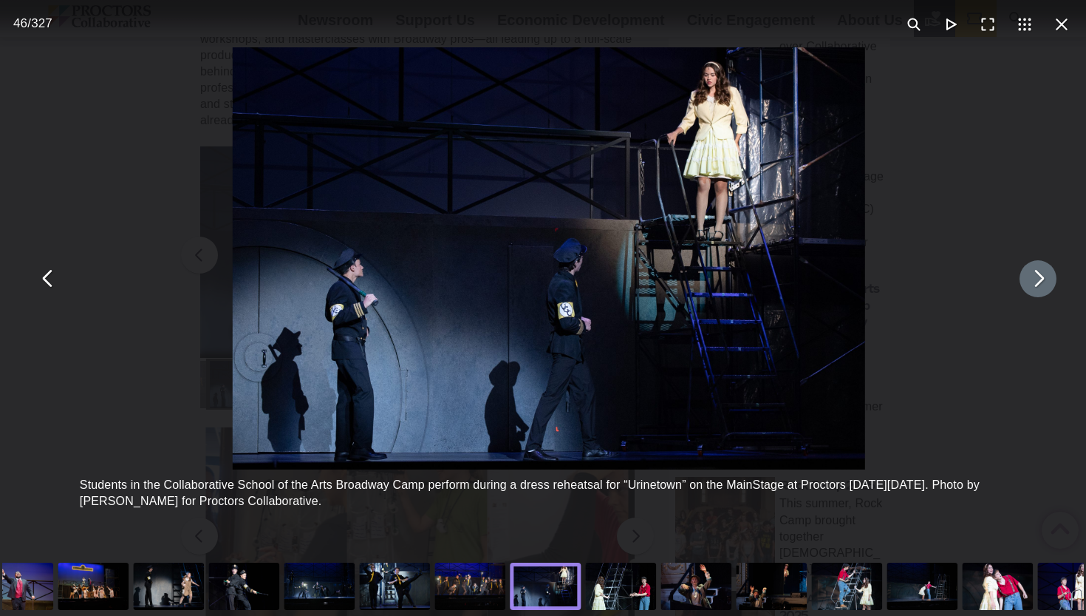
click at [1030, 285] on button "You can close this modal content with the ESC key" at bounding box center [1038, 278] width 37 height 37
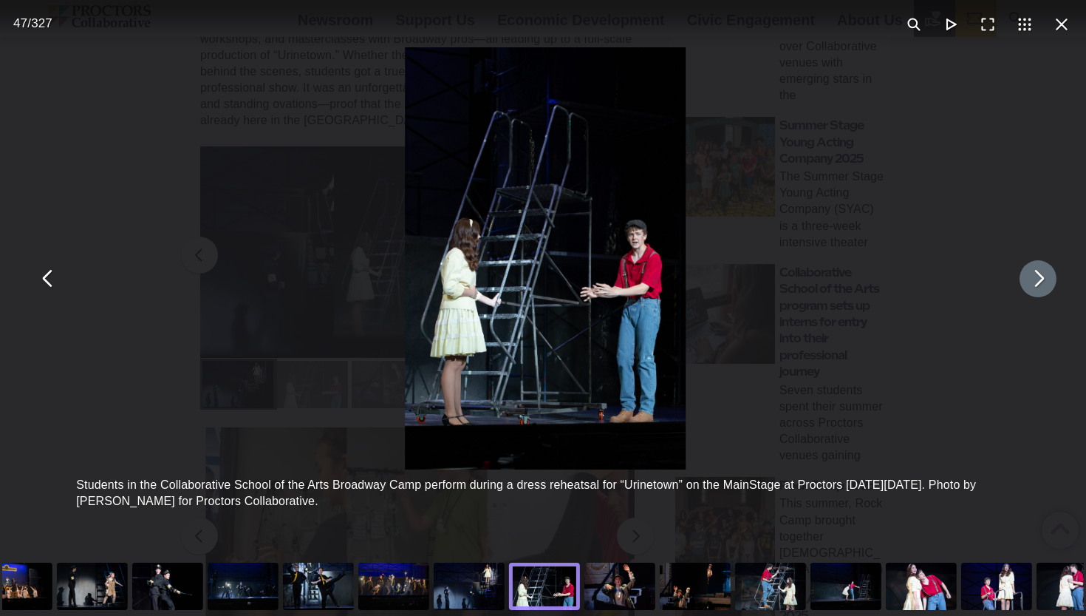
click at [1030, 285] on button "You can close this modal content with the ESC key" at bounding box center [1038, 278] width 37 height 37
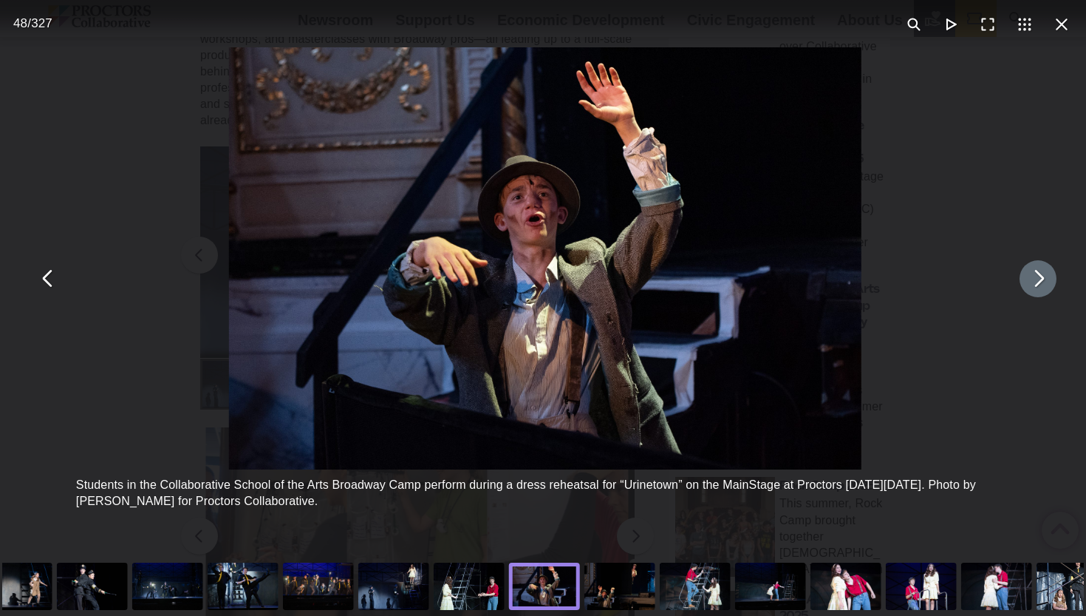
click at [1030, 285] on button "You can close this modal content with the ESC key" at bounding box center [1038, 278] width 37 height 37
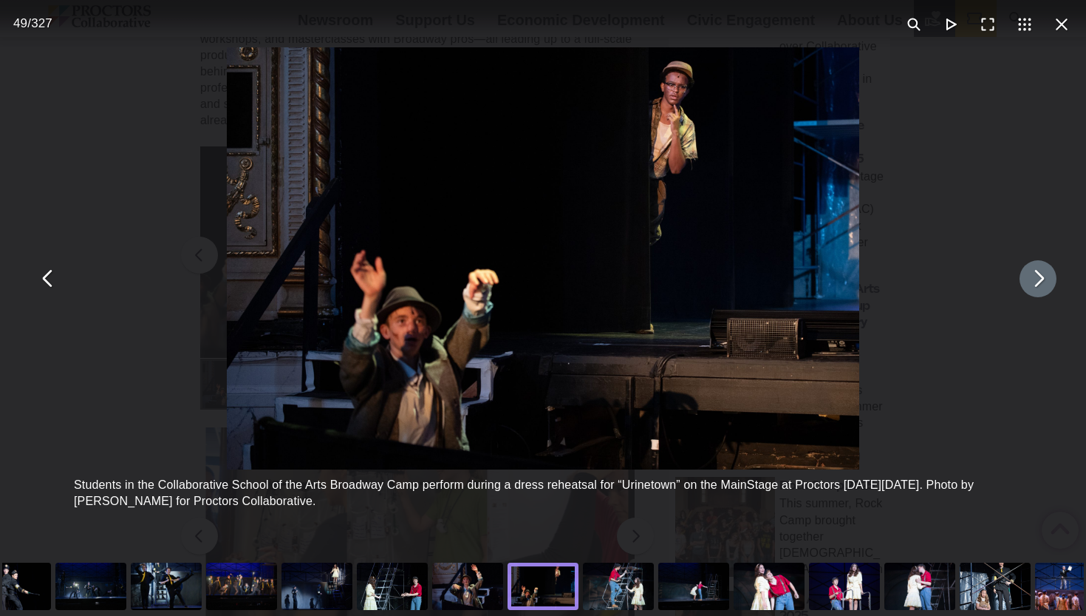
click at [1030, 285] on button "You can close this modal content with the ESC key" at bounding box center [1038, 278] width 37 height 37
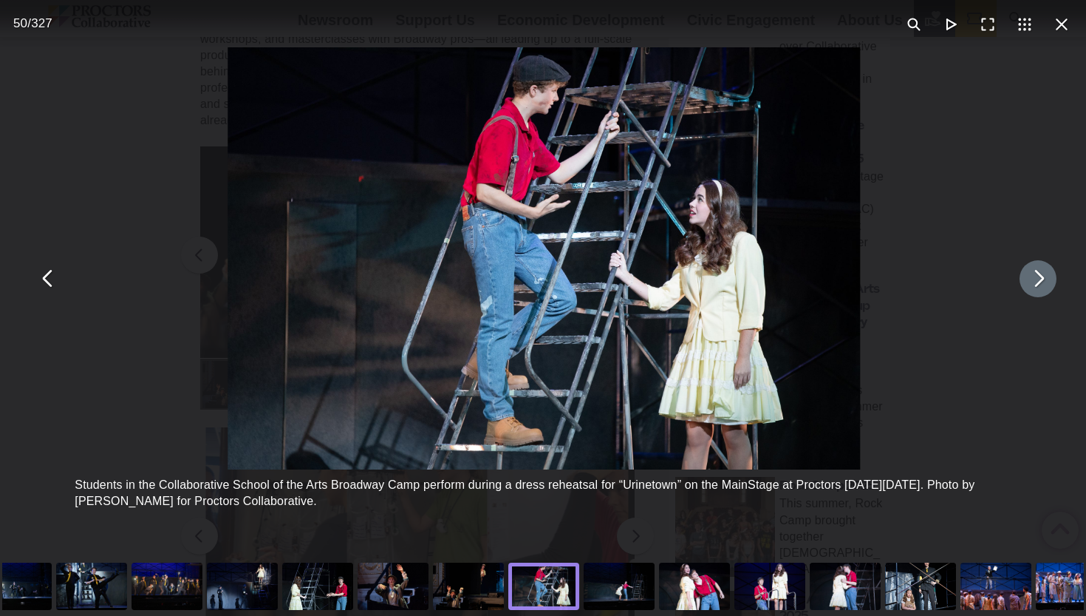
click at [1030, 285] on button "You can close this modal content with the ESC key" at bounding box center [1038, 278] width 37 height 37
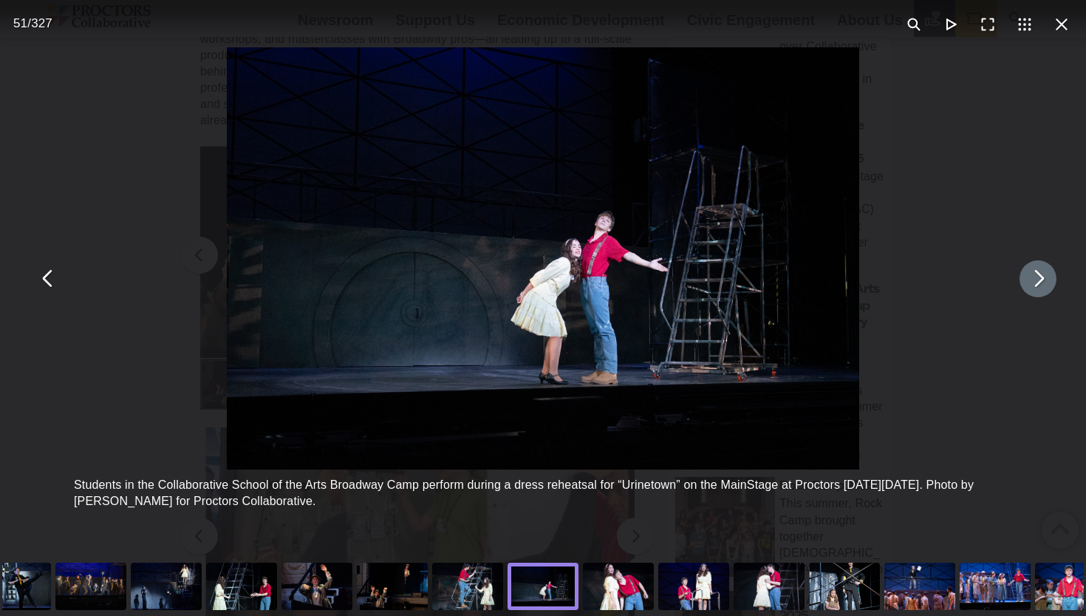
click at [1030, 285] on button "You can close this modal content with the ESC key" at bounding box center [1038, 278] width 37 height 37
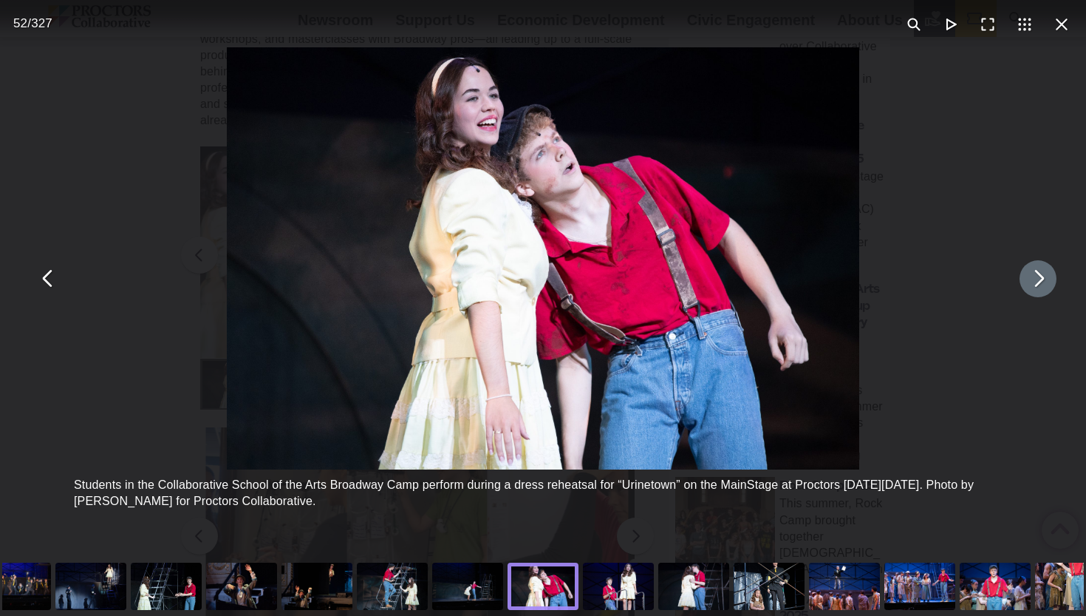
click at [1030, 285] on button "You can close this modal content with the ESC key" at bounding box center [1038, 278] width 37 height 37
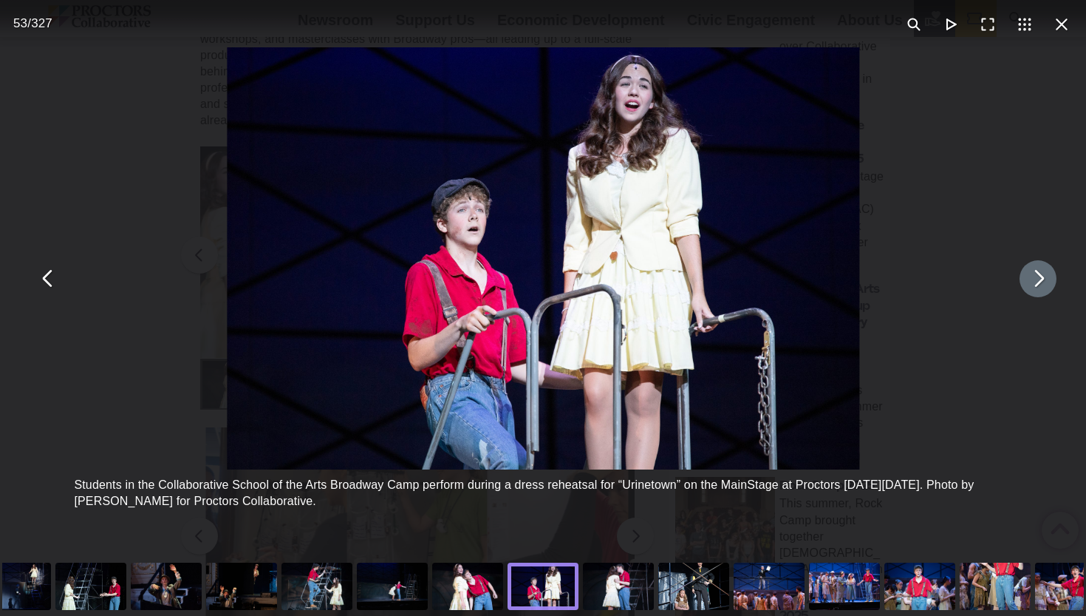
click at [1030, 285] on button "You can close this modal content with the ESC key" at bounding box center [1038, 278] width 37 height 37
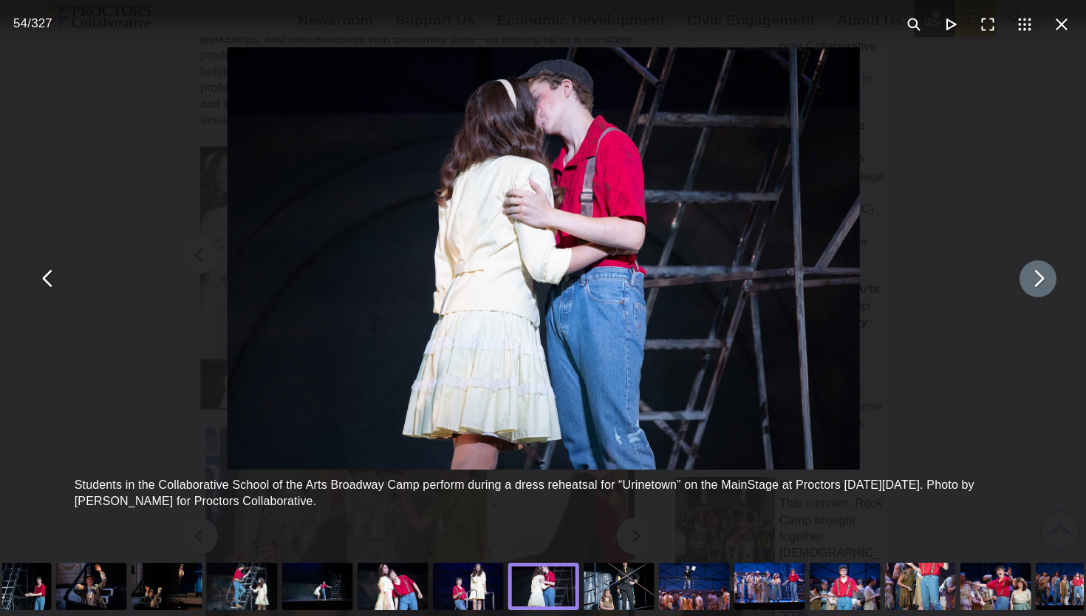
click at [1030, 285] on button "You can close this modal content with the ESC key" at bounding box center [1038, 278] width 37 height 37
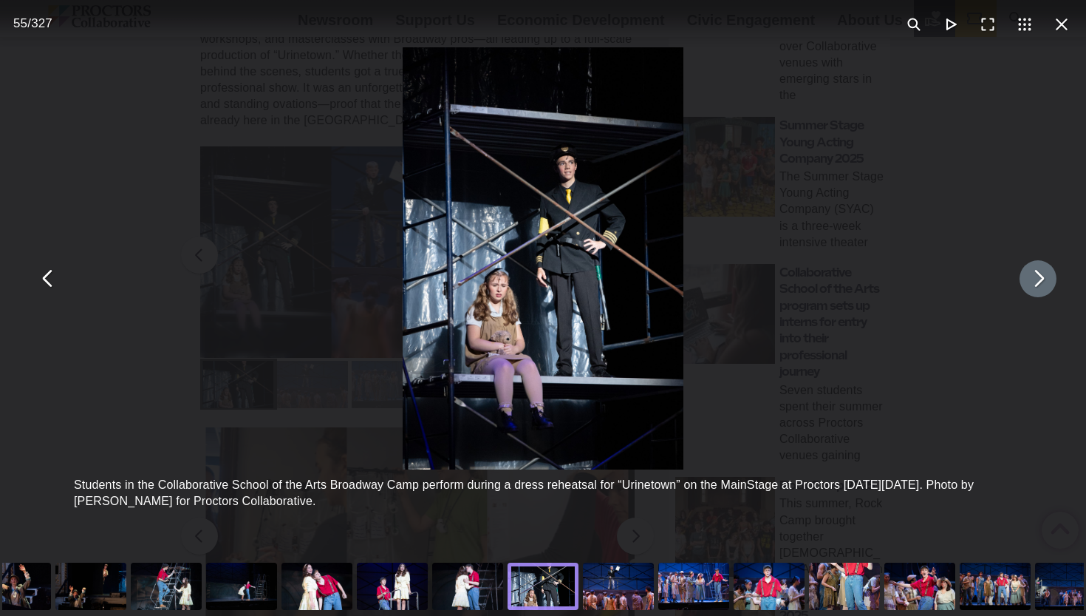
click at [1030, 285] on button "You can close this modal content with the ESC key" at bounding box center [1038, 278] width 37 height 37
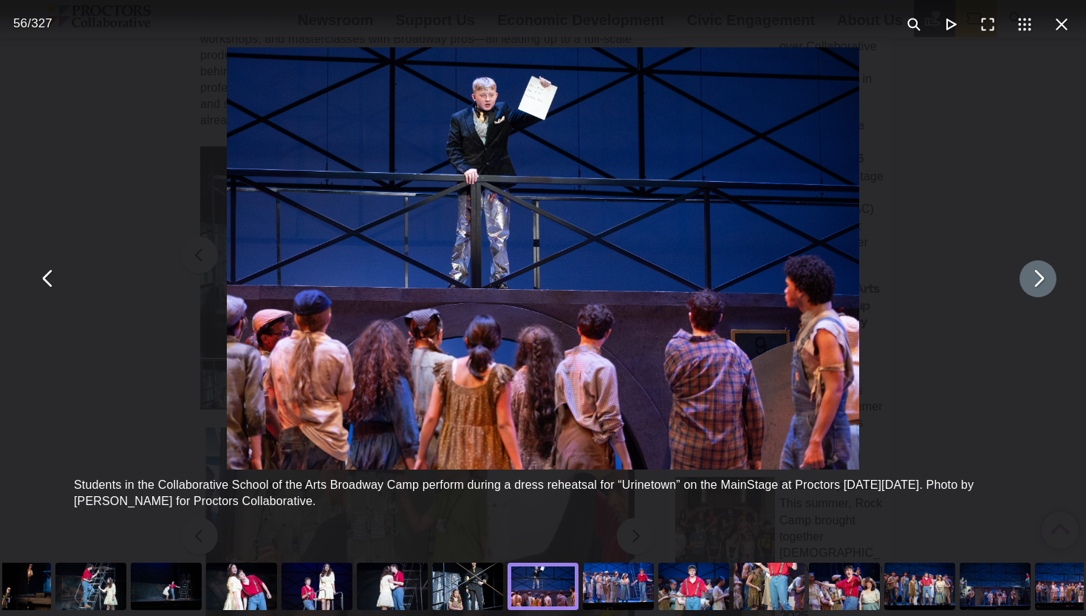
click at [1030, 285] on button "You can close this modal content with the ESC key" at bounding box center [1038, 278] width 37 height 37
